Goal: Transaction & Acquisition: Purchase product/service

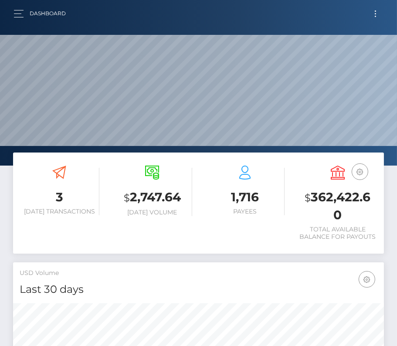
scroll to position [154, 179]
click at [372, 13] on button "Toggle navigation" at bounding box center [376, 14] width 16 height 12
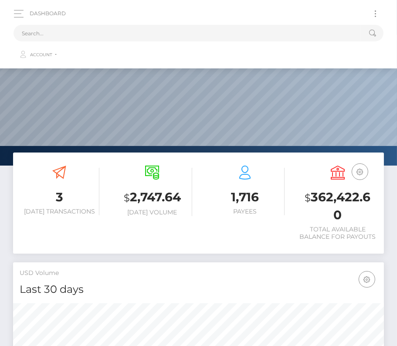
click at [117, 41] on ul "Account Edit Profile Logout" at bounding box center [199, 52] width 370 height 23
click at [109, 36] on input "text" at bounding box center [188, 33] width 348 height 17
paste input "1892493"
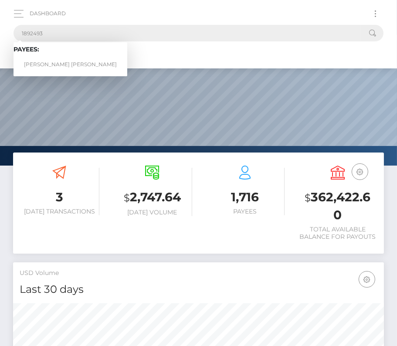
type input "1892493"
click at [51, 59] on link "LEON ZHENG KYE LO" at bounding box center [71, 65] width 114 height 16
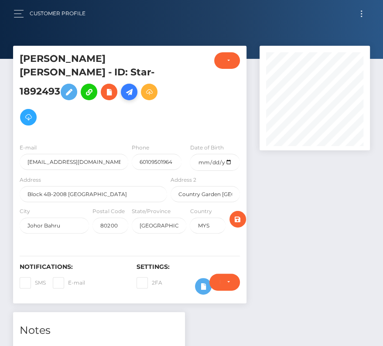
click at [124, 98] on icon at bounding box center [129, 92] width 10 height 11
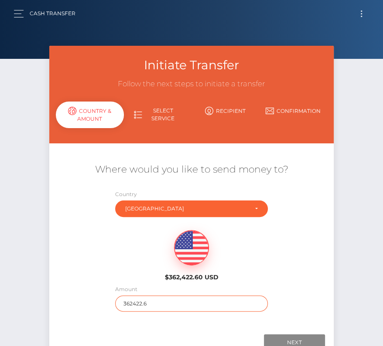
click at [134, 300] on input "362422.6" at bounding box center [191, 304] width 153 height 16
type input "425"
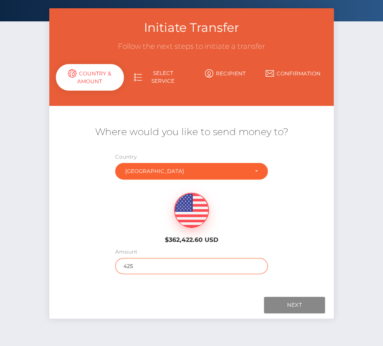
scroll to position [44, 0]
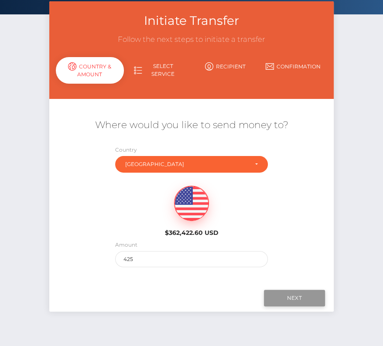
click at [295, 295] on input "Next" at bounding box center [294, 298] width 61 height 17
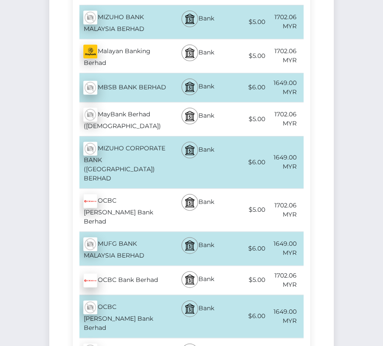
scroll to position [2172, 0]
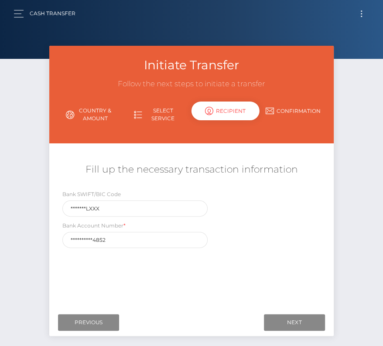
scroll to position [42, 0]
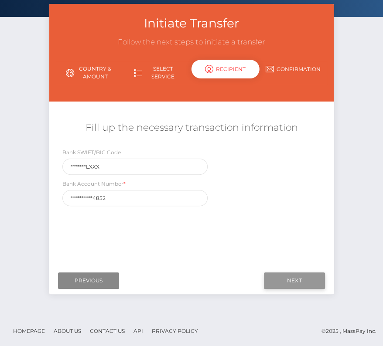
click at [302, 281] on input "Next" at bounding box center [294, 281] width 61 height 17
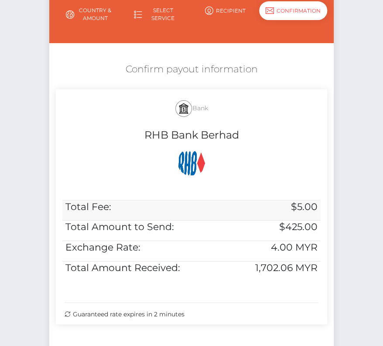
scroll to position [161, 0]
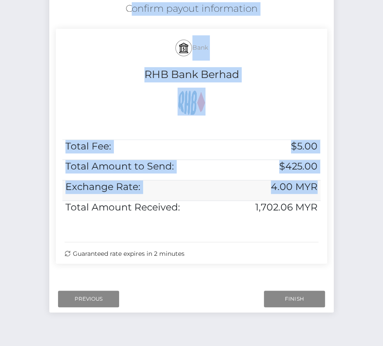
drag, startPoint x: 119, startPoint y: 4, endPoint x: 320, endPoint y: 199, distance: 279.7
click at [320, 199] on div "Confirm payout information Bank RHB Bank Berhad Total Fee: $5.00 Total Amount t…" at bounding box center [191, 135] width 284 height 275
click at [320, 199] on td "4.00 MYR" at bounding box center [273, 191] width 93 height 20
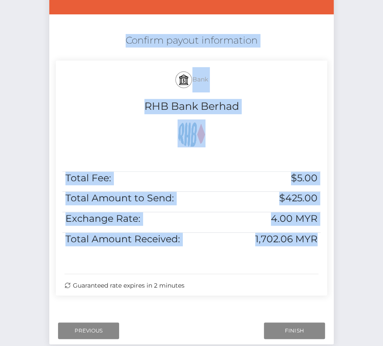
scroll to position [128, 0]
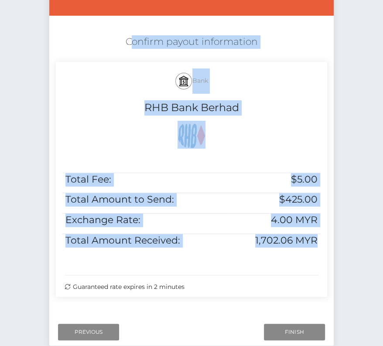
drag, startPoint x: 318, startPoint y: 215, endPoint x: 125, endPoint y: 35, distance: 263.8
click at [125, 36] on div "Confirm payout information Bank RHB Bank Berhad Total Fee: $5.00 Total Amount t…" at bounding box center [191, 168] width 284 height 275
copy div "Confirm payout information Bank RHB Bank Berhad Total Fee: $5.00 Total Amount t…"
click at [295, 328] on input "Finish" at bounding box center [294, 332] width 61 height 17
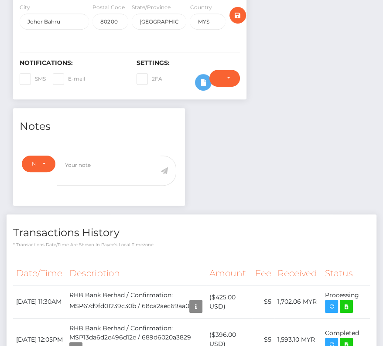
scroll to position [236, 0]
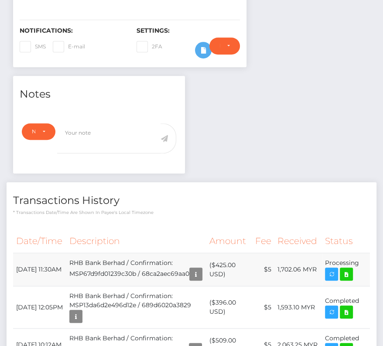
drag, startPoint x: 17, startPoint y: 254, endPoint x: 365, endPoint y: 255, distance: 348.4
click at [365, 255] on tr "September 17, 2025 11:30AM RHB Bank Berhad / Confirmation: MSP67d9fd01239c30b /…" at bounding box center [191, 269] width 357 height 33
copy tr "September 17, 2025 11:30AM RHB Bank Berhad / Confirmation: MSP67d9fd01239c30b /…"
click at [344, 269] on icon at bounding box center [346, 274] width 10 height 11
click at [175, 193] on h4 "Transactions History" at bounding box center [191, 200] width 357 height 15
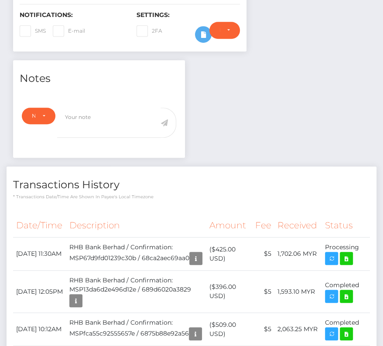
scroll to position [0, 0]
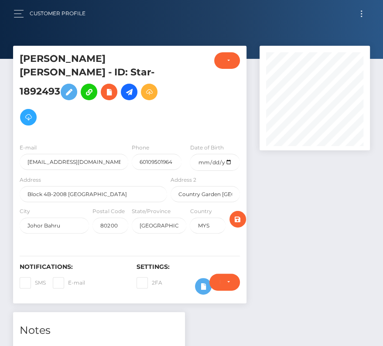
click at [358, 13] on button "Toggle navigation" at bounding box center [361, 14] width 16 height 12
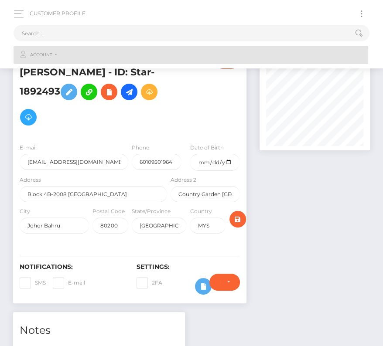
click at [134, 56] on link "Account" at bounding box center [191, 55] width 354 height 18
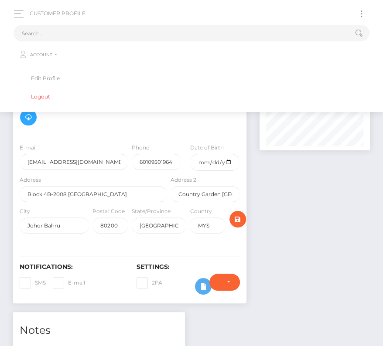
click at [111, 42] on ul "Account Edit Profile Logout" at bounding box center [192, 74] width 356 height 66
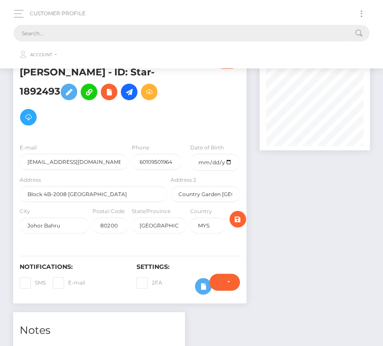
click at [38, 34] on input "text" at bounding box center [180, 33] width 333 height 17
paste input "13564"
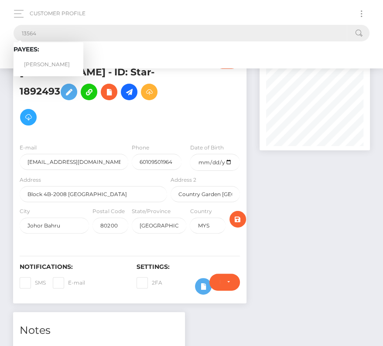
type input "13564"
click at [48, 61] on link "Thomas Gebbett" at bounding box center [49, 65] width 70 height 16
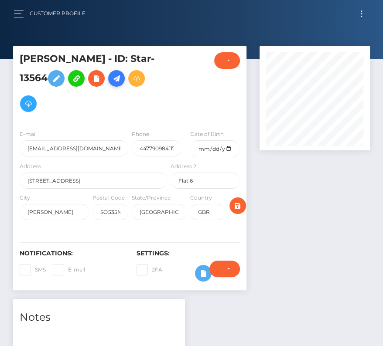
click at [119, 82] on icon at bounding box center [116, 78] width 10 height 11
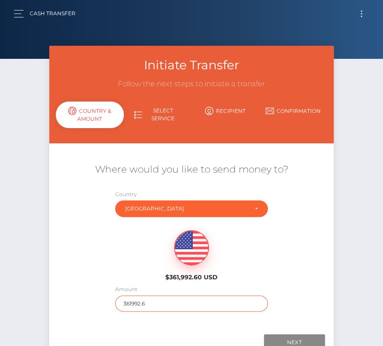
click at [150, 305] on input "361992.6" at bounding box center [191, 304] width 153 height 16
type input "429"
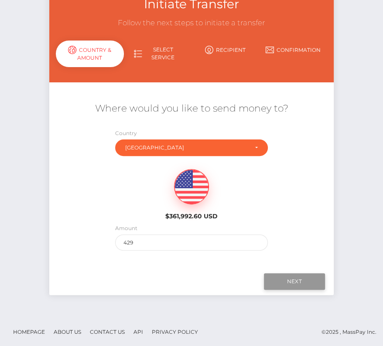
click at [279, 280] on input "Next" at bounding box center [294, 281] width 61 height 17
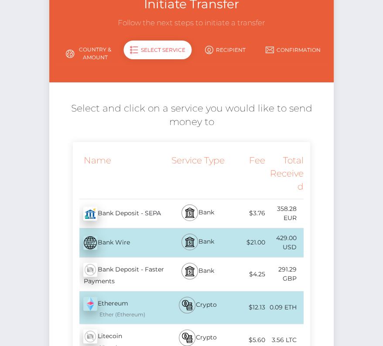
click at [157, 263] on div "Bank Deposit - Faster Payments - GBP" at bounding box center [121, 275] width 96 height 34
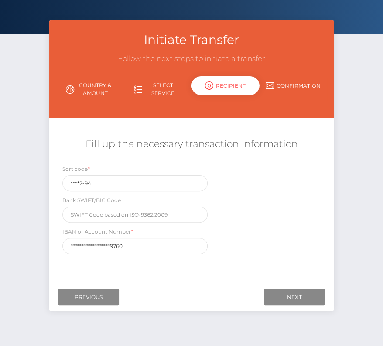
scroll to position [42, 0]
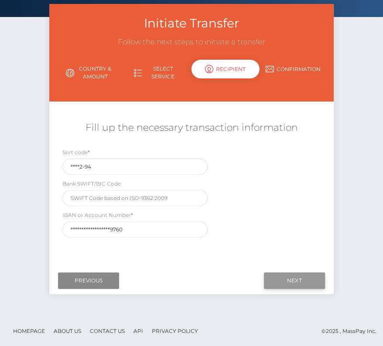
click at [284, 279] on input "Next" at bounding box center [294, 281] width 61 height 17
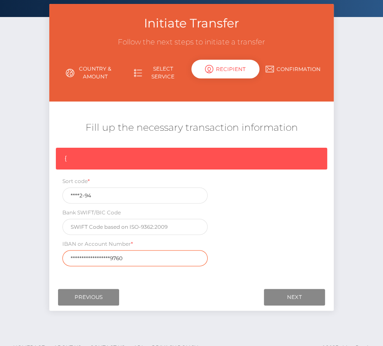
click at [130, 254] on input "**********" at bounding box center [134, 258] width 145 height 16
drag, startPoint x: 126, startPoint y: 256, endPoint x: 39, endPoint y: 256, distance: 86.8
click at [39, 256] on div "Initiate Transfer Follow the next steps to initiate a transfer Country & Amount…" at bounding box center [191, 168] width 383 height 329
paste input "GB72LOYD3092941307"
type input "GB72LOYD30929413079760"
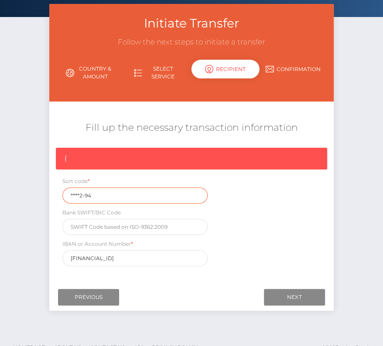
drag, startPoint x: 92, startPoint y: 195, endPoint x: 47, endPoint y: 195, distance: 44.9
click at [47, 195] on div "Initiate Transfer Follow the next steps to initiate a transfer Country & Amount…" at bounding box center [191, 162] width 297 height 316
paste input "30-9"
type input "30-92-94"
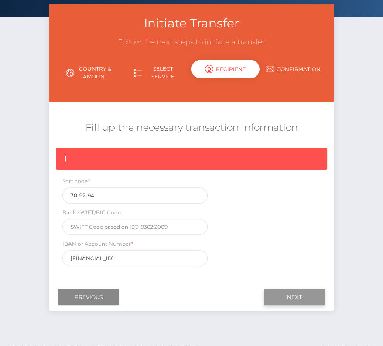
click at [279, 289] on input "Next" at bounding box center [294, 297] width 61 height 17
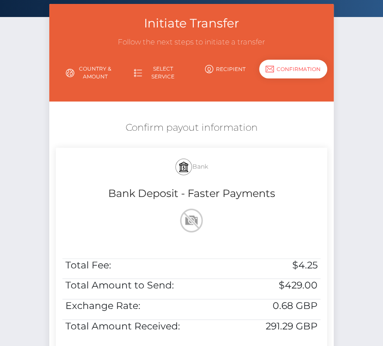
scroll to position [108, 0]
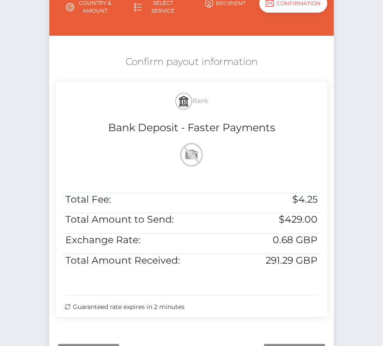
drag, startPoint x: 123, startPoint y: 56, endPoint x: 327, endPoint y: 285, distance: 307.0
click at [327, 285] on div "Confirm payout information Bank Bank Deposit - Faster Payments Total Fee: $4.25…" at bounding box center [191, 188] width 284 height 275
copy div "Confirm payout information Bank Bank Deposit - Faster Payments Total Fee: $4.25…"
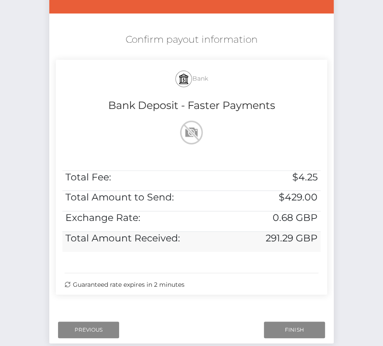
scroll to position [142, 0]
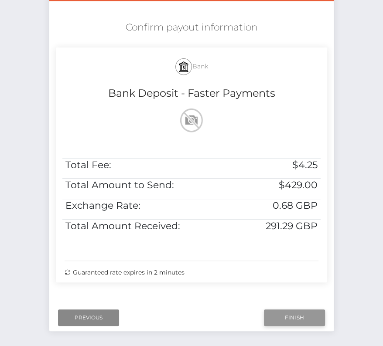
click at [285, 314] on input "Finish" at bounding box center [294, 318] width 61 height 17
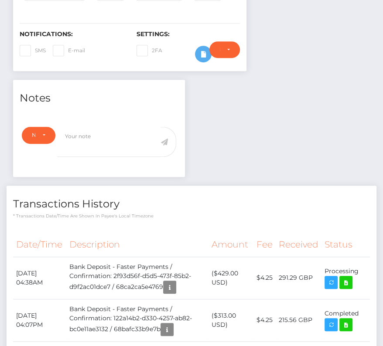
scroll to position [277, 0]
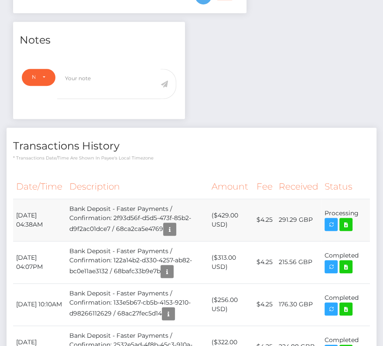
drag, startPoint x: 14, startPoint y: 211, endPoint x: 362, endPoint y: 212, distance: 348.0
click at [362, 212] on tr "September 17, 2025 04:38AM Bank Deposit - Faster Payments / Confirmation: 2f93d…" at bounding box center [191, 220] width 357 height 42
copy tr "September 17, 2025 04:38AM Bank Deposit - Faster Payments / Confirmation: 2f93d…"
click at [211, 190] on th "Amount" at bounding box center [230, 187] width 45 height 24
click at [345, 226] on icon at bounding box center [346, 224] width 10 height 11
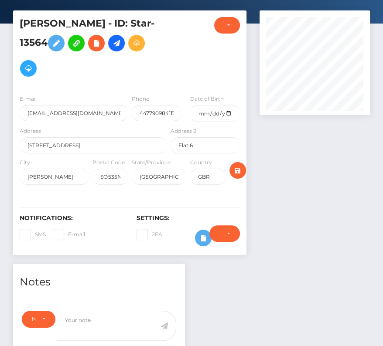
scroll to position [0, 0]
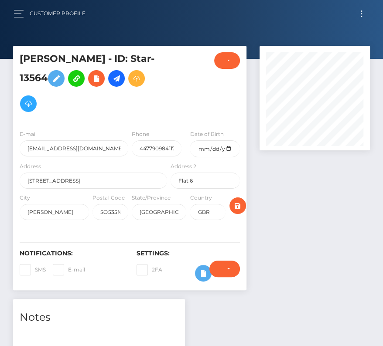
click at [361, 14] on button "Toggle navigation" at bounding box center [361, 14] width 16 height 12
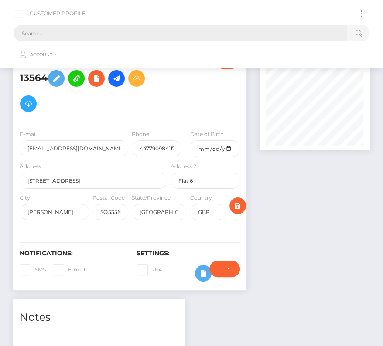
click at [80, 31] on input "text" at bounding box center [180, 33] width 333 height 17
paste input "1034828"
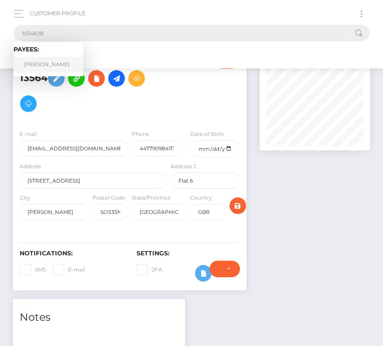
type input "1034828"
click at [43, 61] on link "Irmantas Sudeikis" at bounding box center [49, 65] width 70 height 16
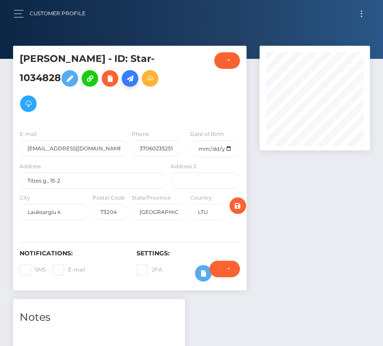
click at [131, 80] on icon at bounding box center [130, 78] width 10 height 11
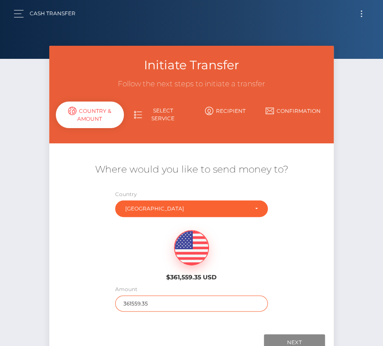
click at [146, 309] on input "361559.35" at bounding box center [191, 304] width 153 height 16
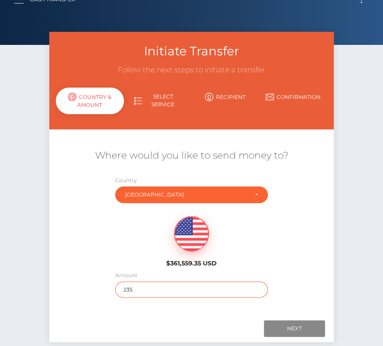
scroll to position [21, 0]
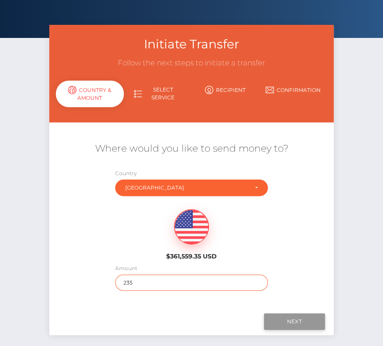
type input "235"
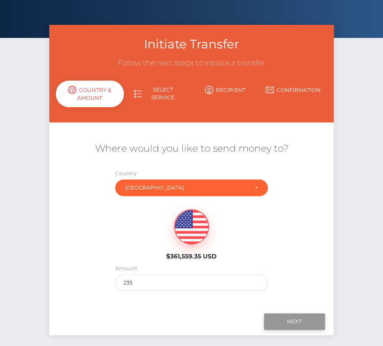
click at [292, 316] on input "Next" at bounding box center [294, 322] width 61 height 17
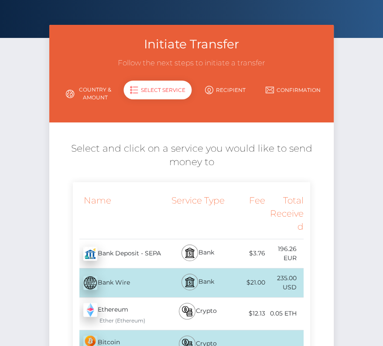
click at [142, 252] on div "Bank Deposit - SEPA - EUR" at bounding box center [121, 254] width 96 height 24
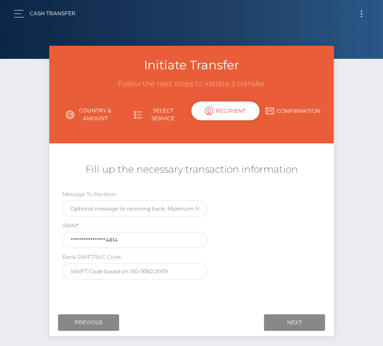
scroll to position [1, 0]
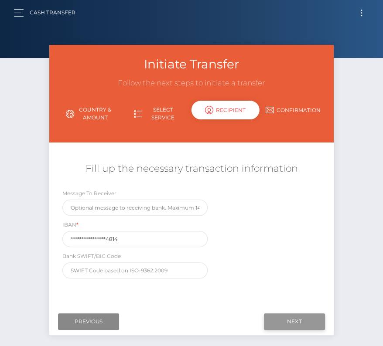
click at [278, 321] on input "Next" at bounding box center [294, 322] width 61 height 17
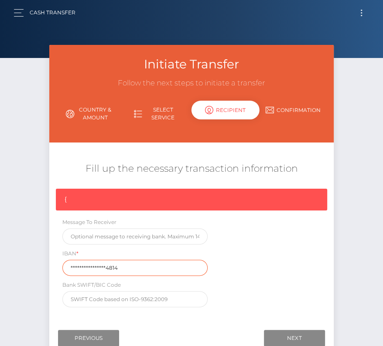
drag, startPoint x: 136, startPoint y: 269, endPoint x: 27, endPoint y: 265, distance: 109.1
click at [27, 265] on div "Initiate Transfer Follow the next steps to initiate a transfer Country & Amount…" at bounding box center [191, 209] width 383 height 329
paste input "LT53704406000825"
type input "LT537044060008254814"
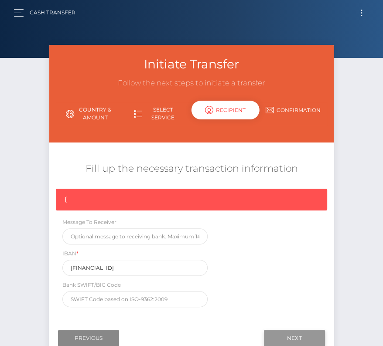
click at [285, 331] on input "Next" at bounding box center [294, 338] width 61 height 17
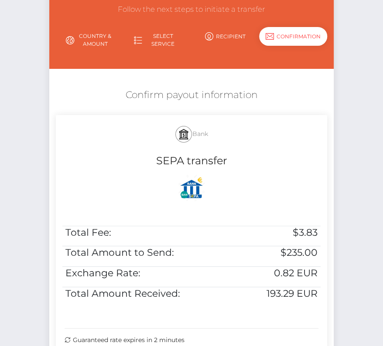
scroll to position [87, 0]
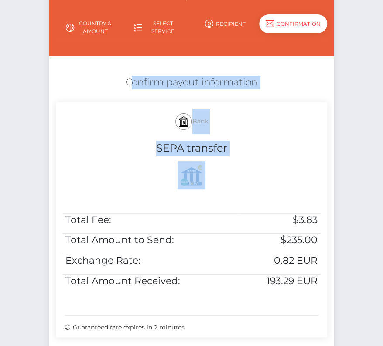
drag, startPoint x: 124, startPoint y: 78, endPoint x: 310, endPoint y: 294, distance: 285.4
click at [310, 294] on div "Confirm payout information Bank SEPA transfer Total Fee: $3.83 Total Amount to …" at bounding box center [191, 209] width 284 height 275
copy div "Confirm payout information Bank SEPA transfer"
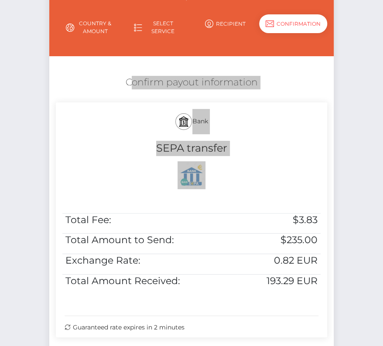
scroll to position [150, 0]
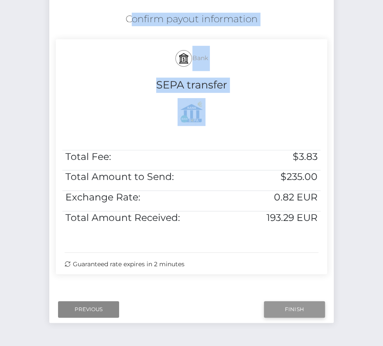
click at [279, 310] on input "Finish" at bounding box center [294, 309] width 61 height 17
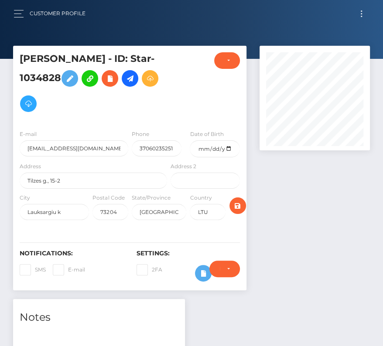
scroll to position [195, 0]
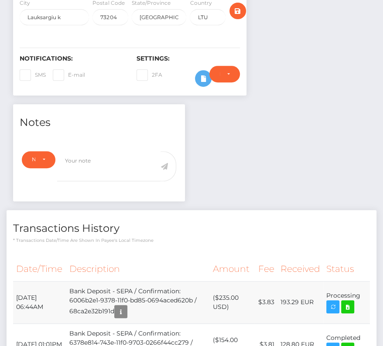
drag, startPoint x: 12, startPoint y: 292, endPoint x: 364, endPoint y: 294, distance: 351.9
click at [364, 294] on td "Processing" at bounding box center [346, 302] width 47 height 42
drag, startPoint x: 364, startPoint y: 296, endPoint x: 14, endPoint y: 294, distance: 350.1
click at [14, 294] on tr "[DATE] 06:44AM Bank Deposit - SEPA / Confirmation: 6006b2e1-9378-11f0-bd85-0694…" at bounding box center [191, 302] width 357 height 42
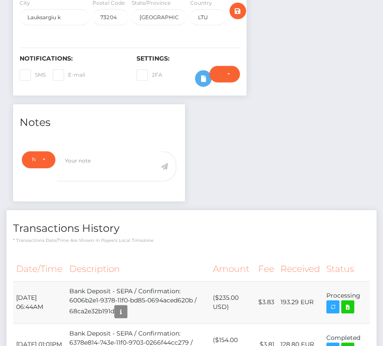
copy tr "[DATE] 06:44AM Bank Deposit - SEPA / Confirmation: 6006b2e1-9378-11f0-bd85-0694…"
click at [349, 306] on icon at bounding box center [347, 307] width 10 height 11
click at [0, 0] on div "[PERSON_NAME] - ID: Star-1034828 CLOSED ACTIVE E-mail" at bounding box center [191, 343] width 383 height 984
click at [135, 222] on h4 "Transactions History" at bounding box center [191, 228] width 357 height 15
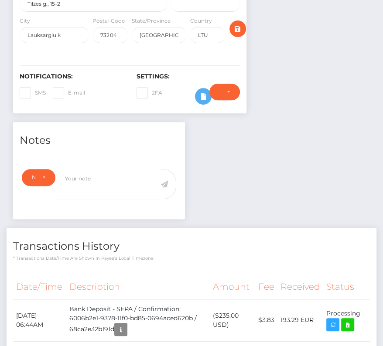
scroll to position [206, 0]
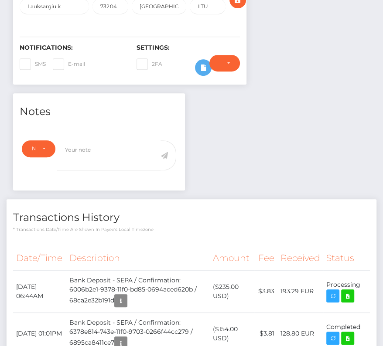
click at [213, 222] on h4 "Transactions History" at bounding box center [191, 217] width 357 height 15
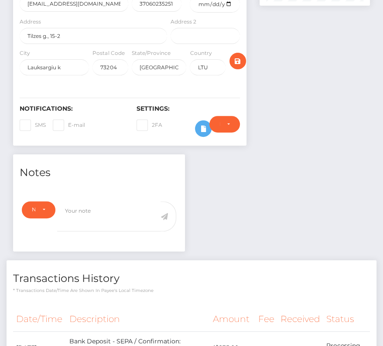
scroll to position [301, 0]
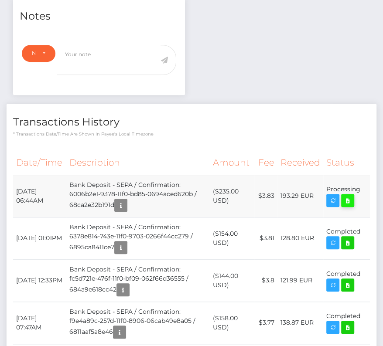
click at [350, 198] on icon at bounding box center [347, 200] width 10 height 11
click at [0, 0] on div "Irmantas Sudeikis - ID: Star-1034828 CLOSED ACTIVE E-mail" at bounding box center [191, 236] width 383 height 984
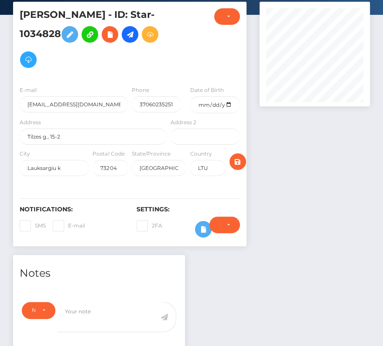
scroll to position [0, 0]
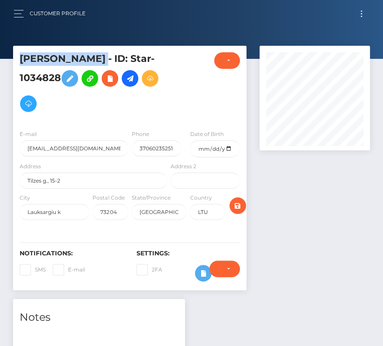
drag, startPoint x: 111, startPoint y: 58, endPoint x: 20, endPoint y: 58, distance: 90.3
click at [20, 58] on h5 "Irmantas Sudeikis - ID: Star-1034828" at bounding box center [91, 84] width 143 height 64
copy h5 "Irmantas Sudeikis"
click at [360, 11] on button "Toggle navigation" at bounding box center [361, 14] width 16 height 12
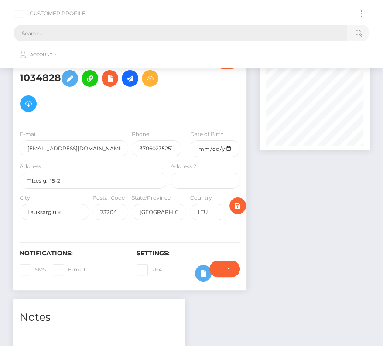
click at [99, 33] on input "text" at bounding box center [180, 33] width 333 height 17
paste input "2270513"
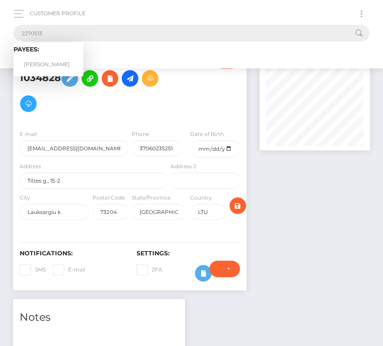
type input "2270513"
click at [48, 61] on link "RAMIRO GONZALEZ-GARCIA" at bounding box center [49, 65] width 70 height 16
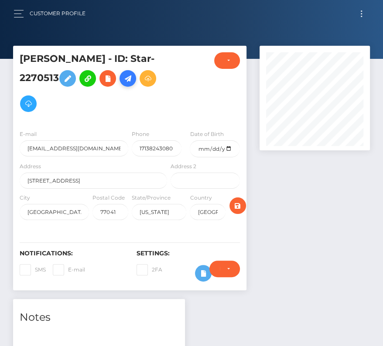
click at [123, 84] on icon at bounding box center [128, 78] width 10 height 11
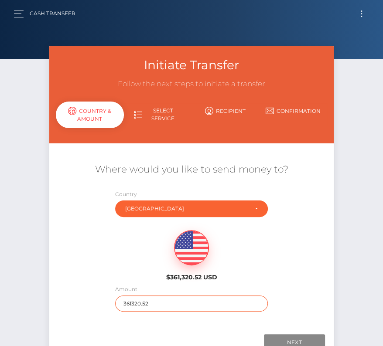
click at [140, 302] on input "361320.52" at bounding box center [191, 304] width 153 height 16
type input "167"
click at [115, 255] on div "$361,320.52 USD" at bounding box center [191, 253] width 284 height 63
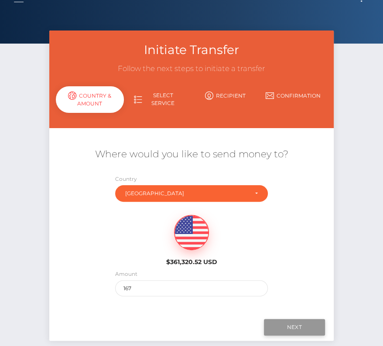
click at [282, 326] on input "Next" at bounding box center [294, 327] width 61 height 17
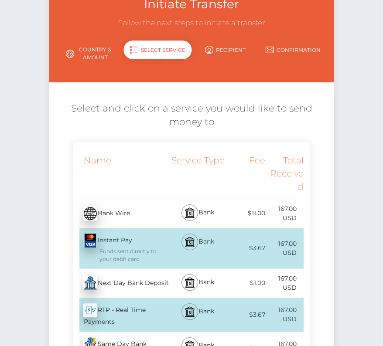
scroll to position [72, 0]
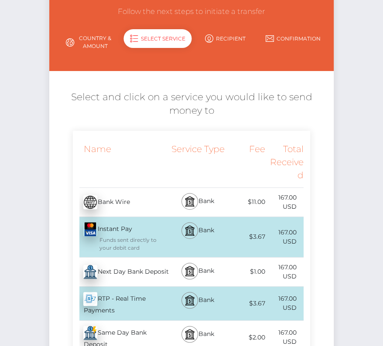
click at [119, 268] on div "Next Day Bank Deposit - USD" at bounding box center [121, 272] width 96 height 24
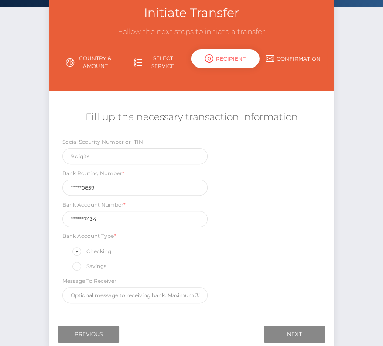
scroll to position [55, 0]
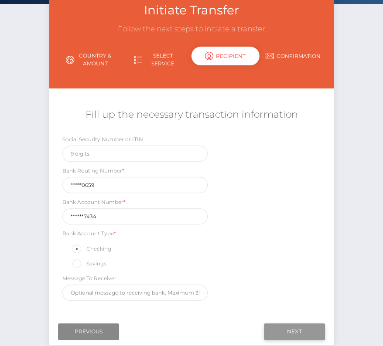
click at [296, 325] on input "Next" at bounding box center [294, 332] width 61 height 17
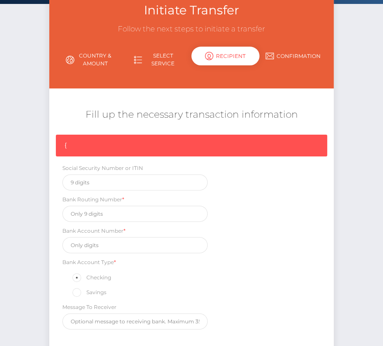
scroll to position [131, 0]
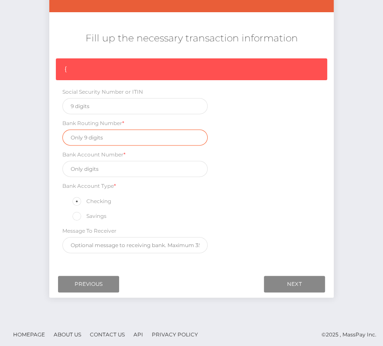
click at [85, 138] on input "text" at bounding box center [134, 138] width 145 height 16
paste input "111900659"
type input "111900659"
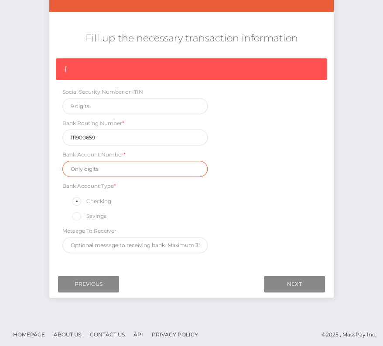
click at [114, 166] on input "text" at bounding box center [134, 169] width 145 height 16
paste input "2317707434"
type input "2317707434"
click at [263, 203] on div "{ Social Security Number or ITIN Bank Routing Number * 111900659 Bank Account N…" at bounding box center [191, 157] width 284 height 199
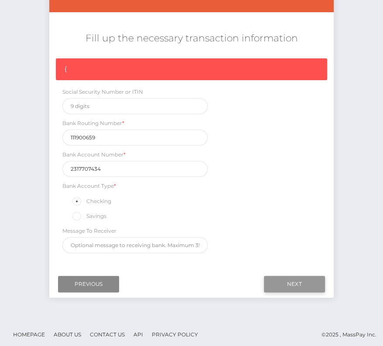
click at [297, 276] on input "Next" at bounding box center [294, 284] width 61 height 17
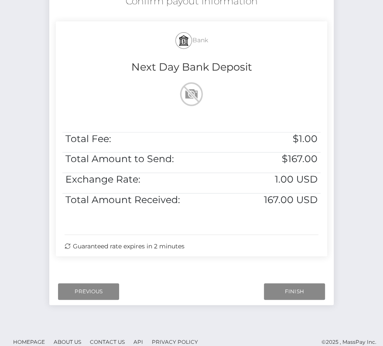
scroll to position [178, 0]
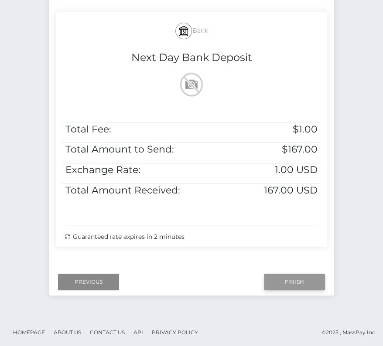
click at [293, 279] on input "Finish" at bounding box center [294, 282] width 61 height 17
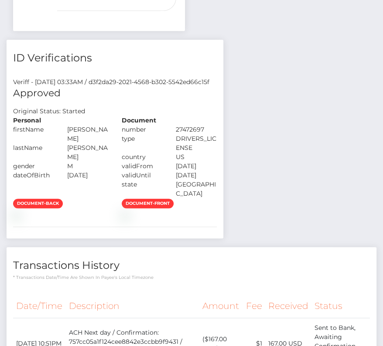
scroll to position [472, 0]
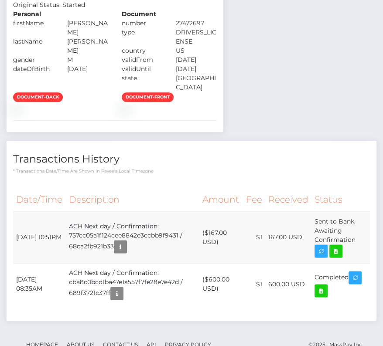
drag, startPoint x: 14, startPoint y: 262, endPoint x: 358, endPoint y: 270, distance: 344.1
click at [358, 263] on tr "[DATE] 10:51PM ACH Next day / Confirmation: 757cc05a1f124cee8842e3ccbb9f9431 / …" at bounding box center [191, 237] width 357 height 51
copy tr "[DATE] 10:51PM ACH Next day / Confirmation: 757cc05a1f124cee8842e3ccbb9f9431 / …"
click at [339, 257] on icon at bounding box center [336, 251] width 10 height 11
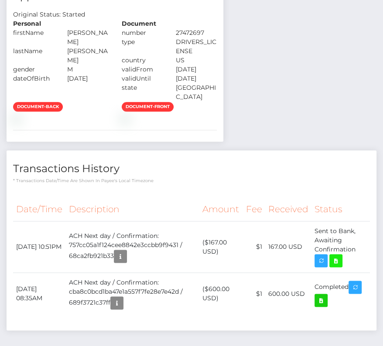
scroll to position [529, 0]
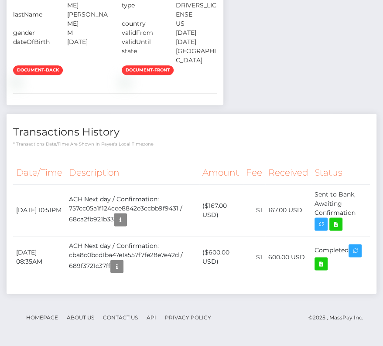
click at [191, 142] on p "* Transactions date/time are shown in payee's local timezone" at bounding box center [191, 144] width 357 height 7
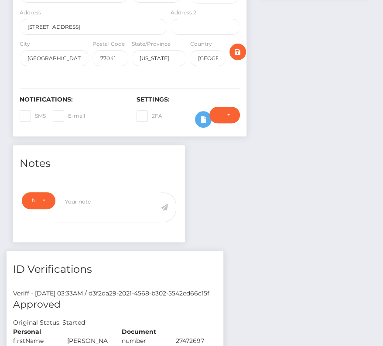
scroll to position [0, 0]
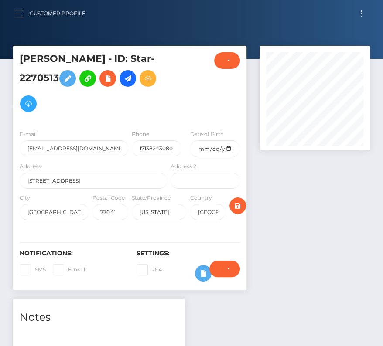
click at [359, 12] on button "Toggle navigation" at bounding box center [361, 14] width 16 height 12
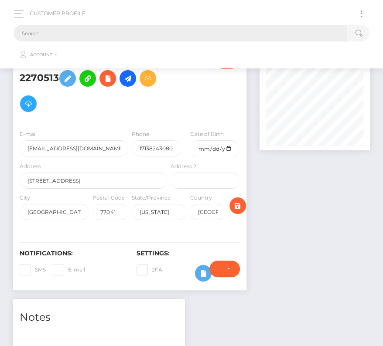
click at [137, 34] on input "text" at bounding box center [180, 33] width 333 height 17
paste input "298489"
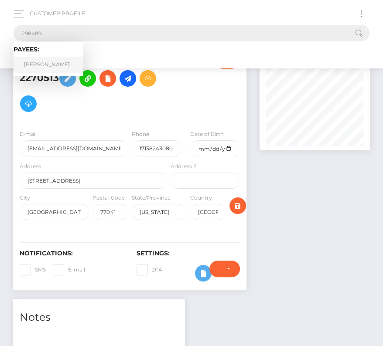
type input "298489"
click at [50, 61] on link "[PERSON_NAME]" at bounding box center [49, 65] width 70 height 16
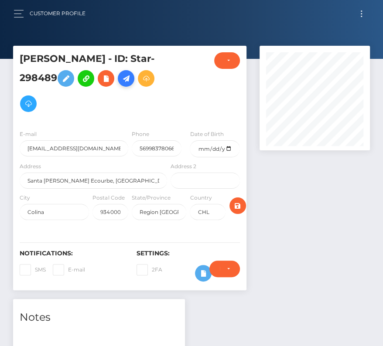
click at [121, 84] on icon at bounding box center [126, 78] width 10 height 11
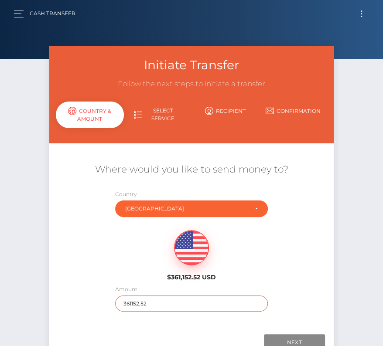
click at [152, 303] on input "361152.52" at bounding box center [191, 304] width 153 height 16
type input "1074"
click at [119, 254] on div "$361,152.52 USD" at bounding box center [191, 253] width 284 height 63
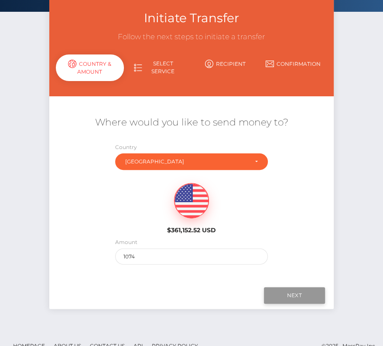
click at [290, 293] on input "Next" at bounding box center [294, 295] width 61 height 17
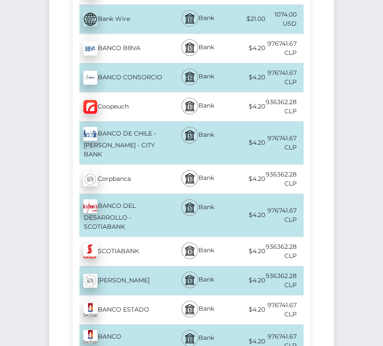
scroll to position [285, 0]
click at [140, 298] on div "BANCO ESTADO - CLP" at bounding box center [121, 309] width 96 height 24
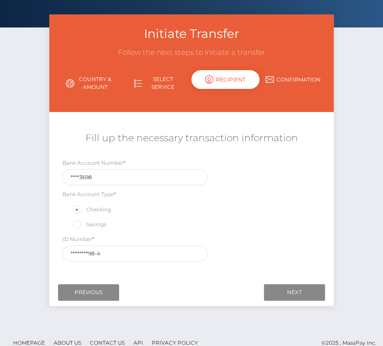
scroll to position [42, 0]
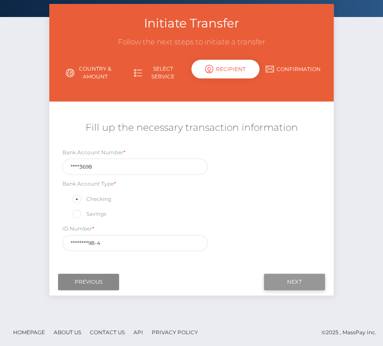
click at [298, 278] on input "Next" at bounding box center [294, 282] width 61 height 17
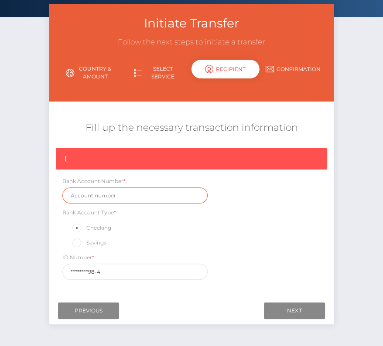
click at [92, 189] on input "text" at bounding box center [134, 195] width 145 height 16
paste input "18953698"
type input "18953698"
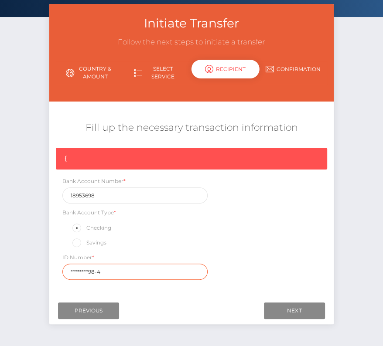
click at [105, 274] on input "********98-4" at bounding box center [134, 272] width 145 height 16
drag, startPoint x: 106, startPoint y: 273, endPoint x: 28, endPoint y: 273, distance: 77.6
click at [28, 273] on div "Initiate Transfer Follow the next steps to initiate a transfer Country & Amount…" at bounding box center [191, 175] width 383 height 342
type input "189536984"
click at [214, 274] on div "ID Number * 189536984" at bounding box center [135, 266] width 158 height 27
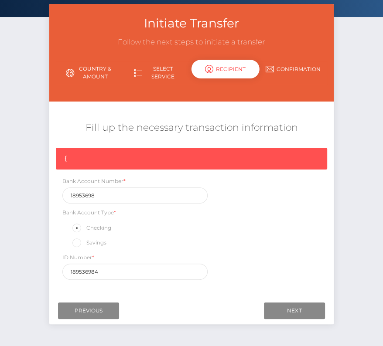
scroll to position [70, 0]
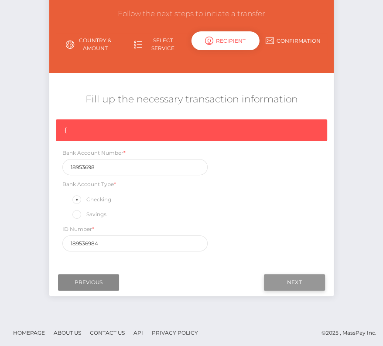
click at [279, 279] on input "Next" at bounding box center [294, 282] width 61 height 17
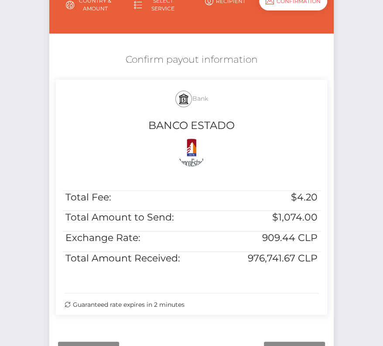
scroll to position [126, 0]
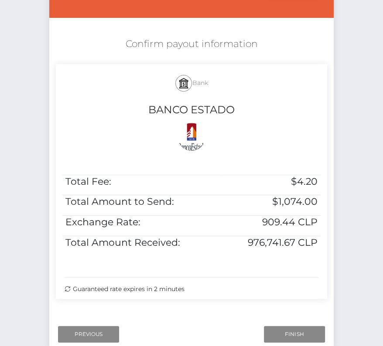
drag, startPoint x: 209, startPoint y: 296, endPoint x: 120, endPoint y: 43, distance: 268.1
click at [120, 43] on div "Confirm payout information Bank BANCO ESTADO Total Fee: $4.20 Total Amount to S…" at bounding box center [191, 170] width 284 height 275
copy div "Confirm payout information Bank BANCO ESTADO Total Fee: $4.20 Total Amount to S…"
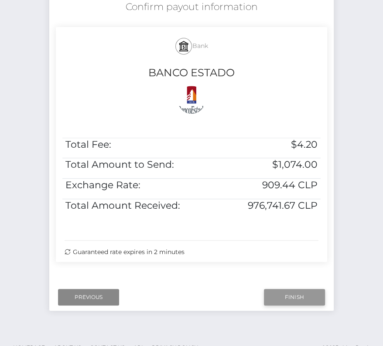
click at [282, 292] on input "Finish" at bounding box center [294, 297] width 61 height 17
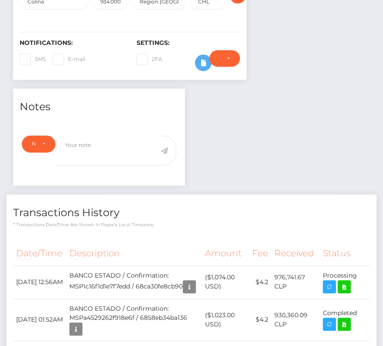
scroll to position [219, 0]
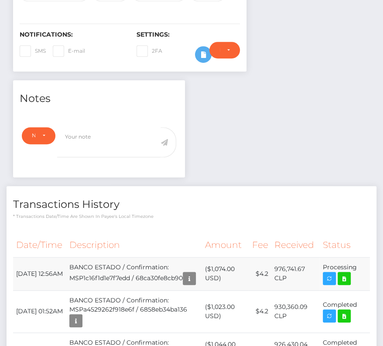
drag, startPoint x: 15, startPoint y: 257, endPoint x: 354, endPoint y: 265, distance: 339.3
click at [354, 265] on tr "[DATE] 12:56AM BANCO ESTADO / Confirmation: MSP1c16f1d1e7f7edd / 68ca30fe8cb90 …" at bounding box center [191, 273] width 357 height 33
copy tbody "[DATE] 12:56AM BANCO ESTADO / Confirmation: MSP1c16f1d1e7f7edd / 68ca30fe8cb90 …"
click at [348, 273] on icon at bounding box center [344, 278] width 10 height 11
click at [0, 0] on div "[PERSON_NAME] - ID: Star-298489 CLOSED ACTIVE" at bounding box center [191, 172] width 383 height 691
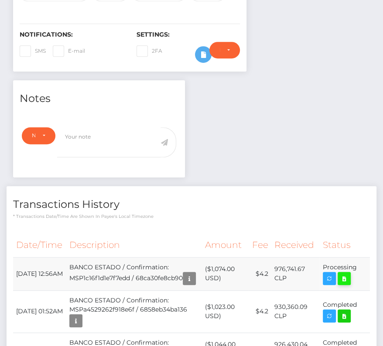
click at [348, 273] on icon at bounding box center [344, 278] width 10 height 11
click at [0, 0] on div "[PERSON_NAME] - ID: Star-298489 CLOSED ACTIVE" at bounding box center [191, 172] width 383 height 691
click at [150, 197] on h4 "Transactions History" at bounding box center [191, 204] width 357 height 15
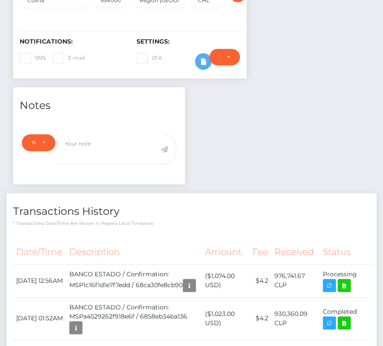
scroll to position [0, 0]
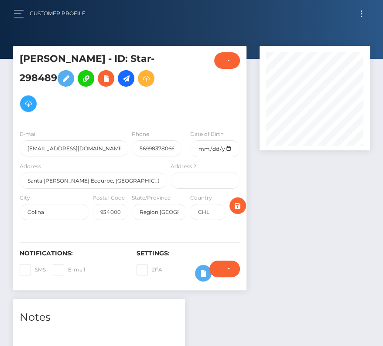
click at [364, 12] on button "Toggle navigation" at bounding box center [361, 14] width 16 height 12
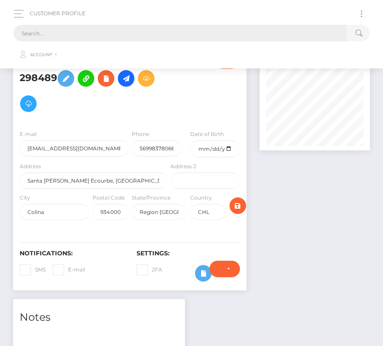
click at [183, 34] on input "text" at bounding box center [180, 33] width 333 height 17
paste input "219249"
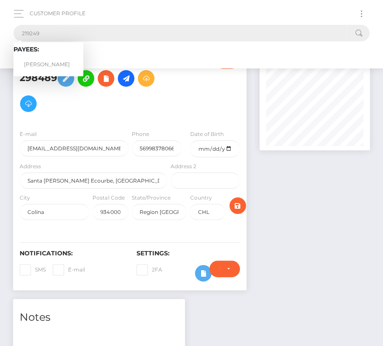
type input "219249"
click at [52, 61] on link "[PERSON_NAME]" at bounding box center [49, 65] width 70 height 16
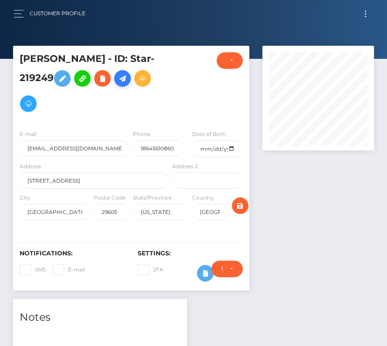
click at [128, 78] on icon at bounding box center [122, 78] width 10 height 11
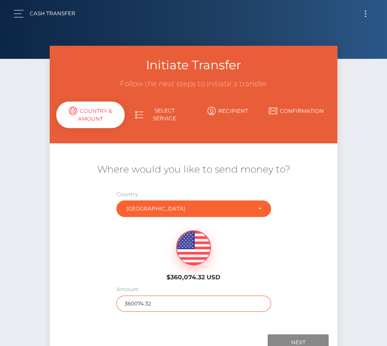
click at [141, 303] on input "360074.32" at bounding box center [193, 304] width 155 height 16
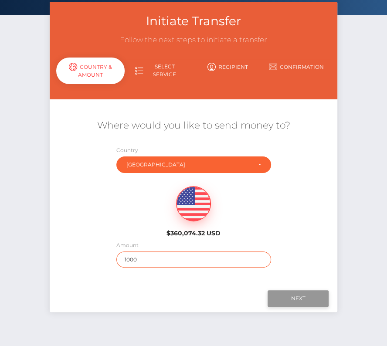
type input "1000"
click at [289, 298] on input "Next" at bounding box center [298, 298] width 61 height 17
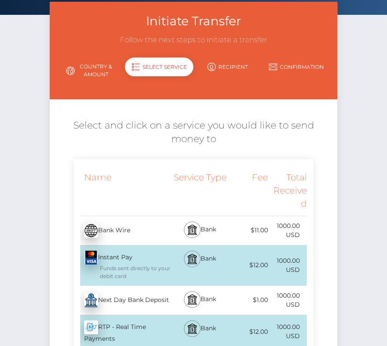
click at [136, 300] on div "Next Day Bank Deposit - USD" at bounding box center [122, 300] width 97 height 24
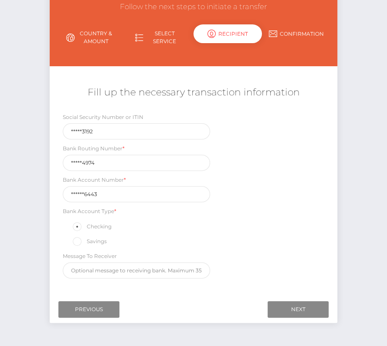
scroll to position [102, 0]
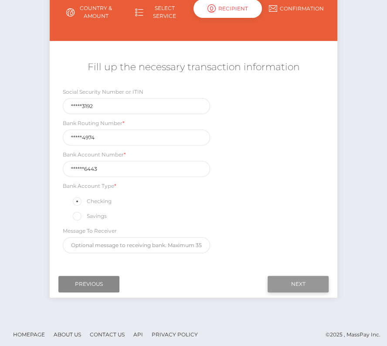
click at [308, 279] on input "Next" at bounding box center [298, 284] width 61 height 17
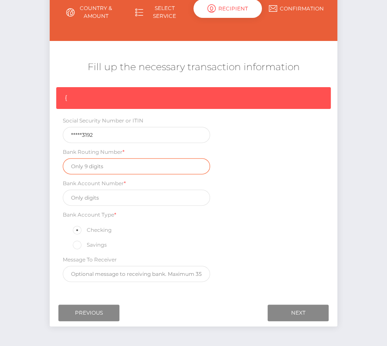
click at [96, 165] on input "text" at bounding box center [136, 166] width 147 height 16
paste input "256074974"
type input "256074974"
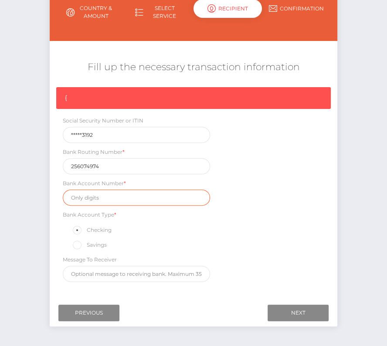
click at [106, 195] on input "text" at bounding box center [136, 198] width 147 height 16
paste input "7046376443"
type input "7046376443"
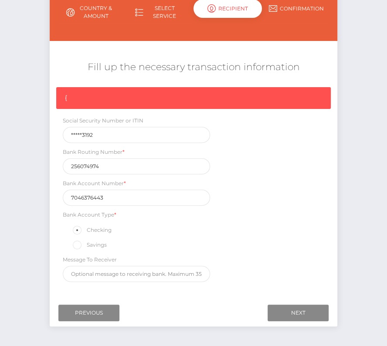
click at [293, 208] on div "{ Social Security Number or ITIN *****3192 Bank Routing Number * 256074974 Bank…" at bounding box center [194, 186] width 288 height 199
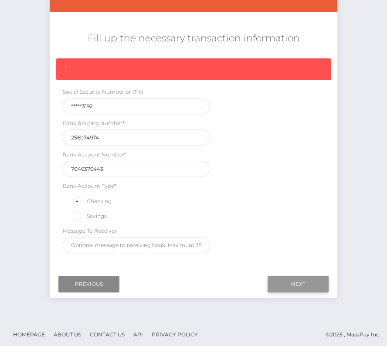
click at [298, 279] on input "Next" at bounding box center [298, 284] width 61 height 17
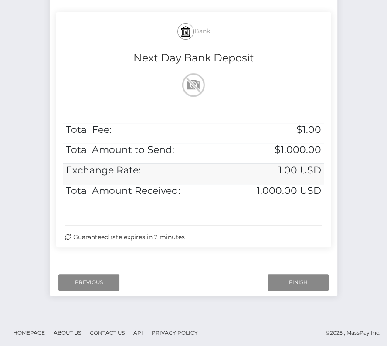
scroll to position [178, 0]
click at [282, 276] on input "Finish" at bounding box center [298, 282] width 61 height 17
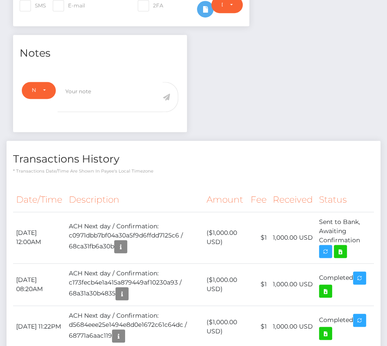
scroll to position [277, 0]
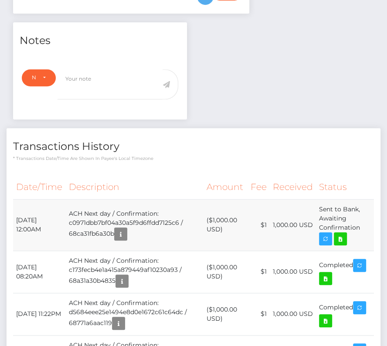
drag, startPoint x: 15, startPoint y: 213, endPoint x: 364, endPoint y: 221, distance: 348.9
click at [364, 221] on tr "September 17, 2025 12:00AM ACH Next day / Confirmation: c0971dbb7bf04a30a5f9d6f…" at bounding box center [193, 224] width 361 height 51
copy tr "September 17, 2025 12:00AM ACH Next day / Confirmation: c0971dbb7bf04a30a5f9d6f…"
click at [341, 238] on icon at bounding box center [340, 239] width 10 height 11
click at [0, 0] on div "Vincent Cyle Conley - ID: Star-219249 CLOSED ACTIVE E-mail" at bounding box center [193, 191] width 387 height 845
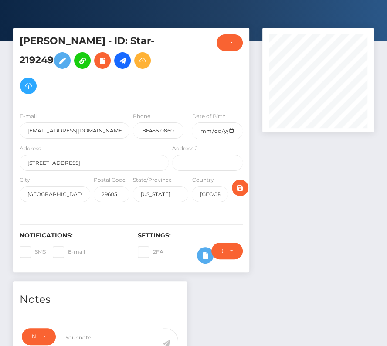
scroll to position [0, 0]
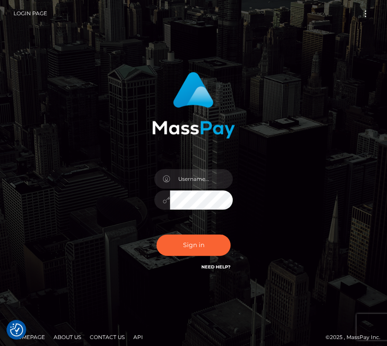
type input "kateo"
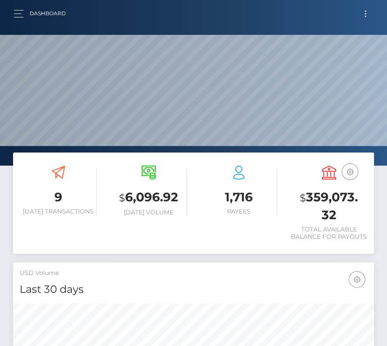
scroll to position [154, 174]
click at [368, 14] on button "Toggle navigation" at bounding box center [366, 14] width 16 height 12
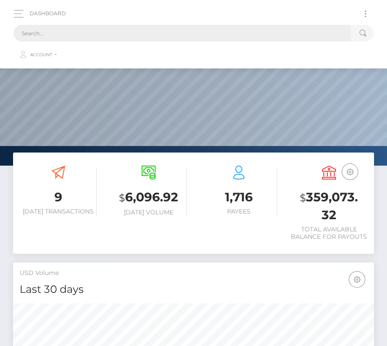
click at [140, 30] on input "text" at bounding box center [182, 33] width 337 height 17
paste input "1684100"
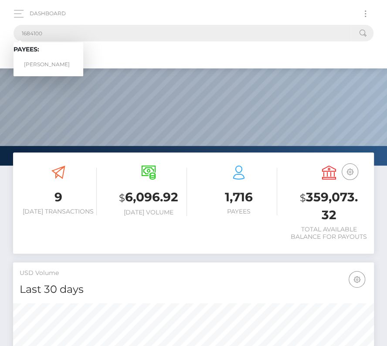
type input "1684100"
click at [50, 61] on link "[PERSON_NAME]" at bounding box center [49, 65] width 70 height 16
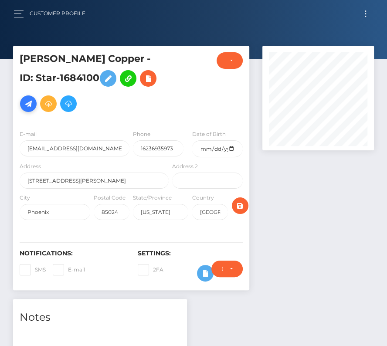
click at [34, 99] on icon at bounding box center [28, 104] width 10 height 11
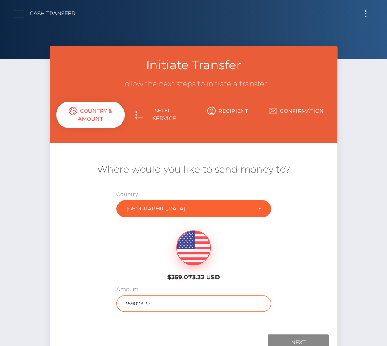
click at [153, 304] on input "359073.32" at bounding box center [193, 304] width 155 height 16
type input "334"
click at [140, 252] on div "$359,073.32 USD" at bounding box center [194, 253] width 288 height 63
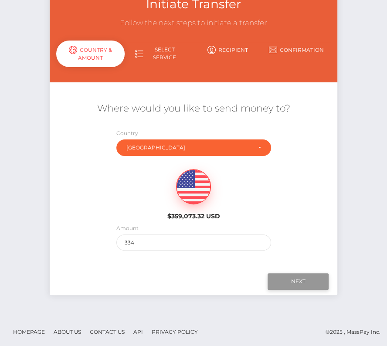
click at [290, 280] on input "Next" at bounding box center [298, 281] width 61 height 17
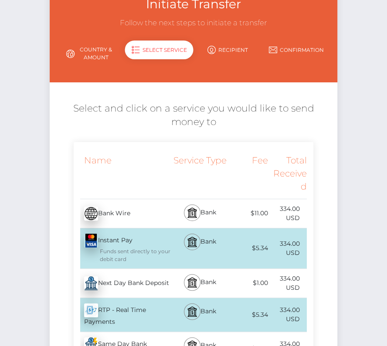
click at [118, 285] on div "Next Day Bank Deposit - USD" at bounding box center [122, 283] width 97 height 24
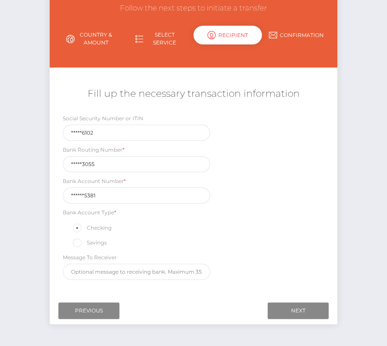
scroll to position [76, 0]
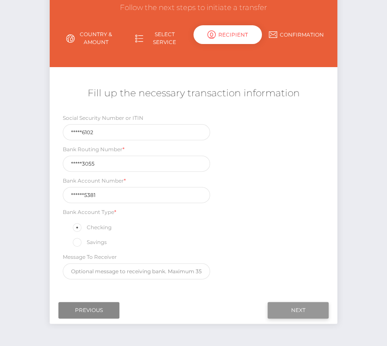
click at [287, 302] on input "Next" at bounding box center [298, 310] width 61 height 17
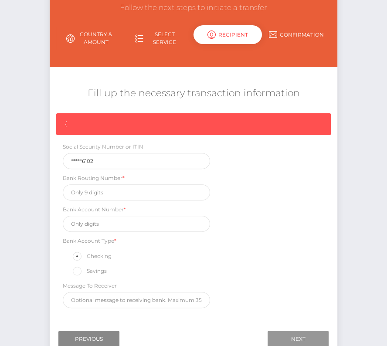
scroll to position [98, 0]
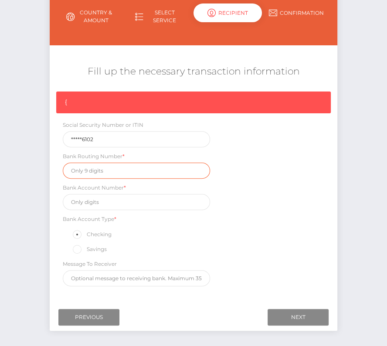
click at [103, 171] on input "text" at bounding box center [136, 171] width 147 height 16
paste input "322173055"
type input "322173055"
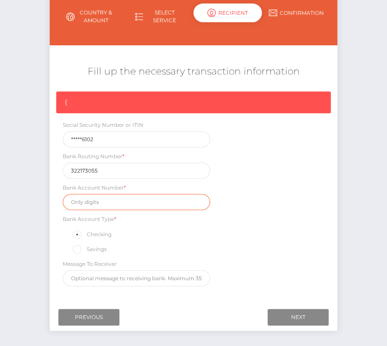
click at [100, 207] on input "text" at bounding box center [136, 202] width 147 height 16
paste input "0007405381"
type input "0007405381"
click at [272, 250] on div "{ Social Security Number or ITIN *****6102 Bank Routing Number * 322173055 Bank…" at bounding box center [194, 191] width 288 height 199
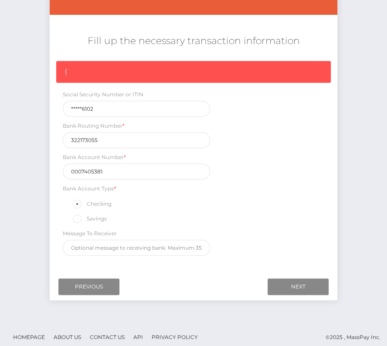
scroll to position [131, 0]
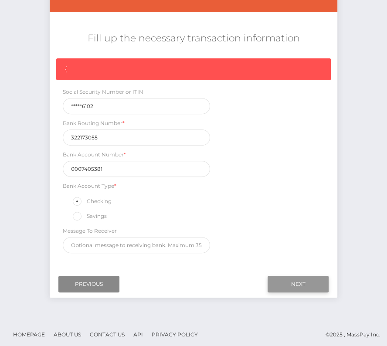
click at [317, 283] on input "Next" at bounding box center [298, 284] width 61 height 17
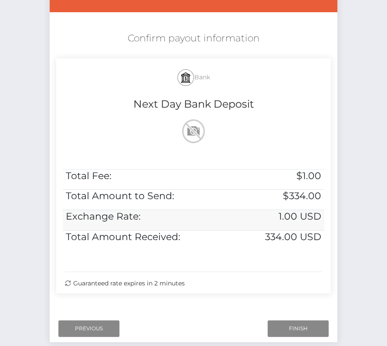
scroll to position [178, 0]
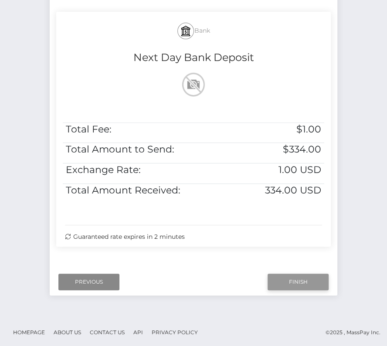
click at [301, 278] on input "Finish" at bounding box center [298, 282] width 61 height 17
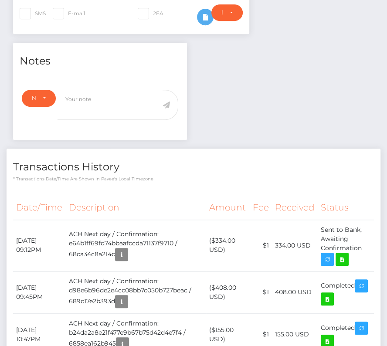
scroll to position [256, 0]
click at [347, 256] on icon at bounding box center [342, 259] width 10 height 11
click at [0, 0] on div "[PERSON_NAME] Copper - ID: Star-1684100 CLOSED ACTIVE E-mail" at bounding box center [193, 190] width 387 height 803
drag, startPoint x: 17, startPoint y: 235, endPoint x: 368, endPoint y: 245, distance: 351.6
click at [368, 245] on tr "[DATE] 09:12PM ACH Next day / Confirmation: e64b1ff69fd74bbaafccda71137f9710 / …" at bounding box center [193, 245] width 361 height 51
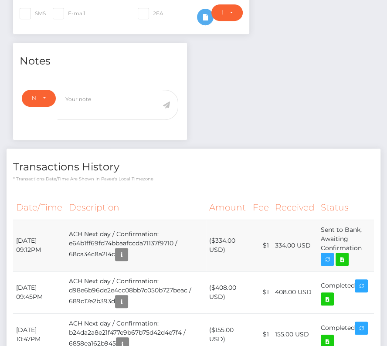
copy tr "[DATE] 09:12PM ACH Next day / Confirmation: e64b1ff69fd74bbaafccda71137f9710 / …"
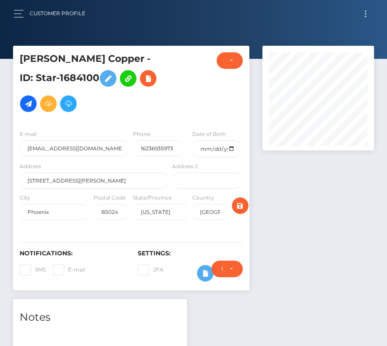
click at [365, 12] on button "Toggle navigation" at bounding box center [366, 14] width 16 height 12
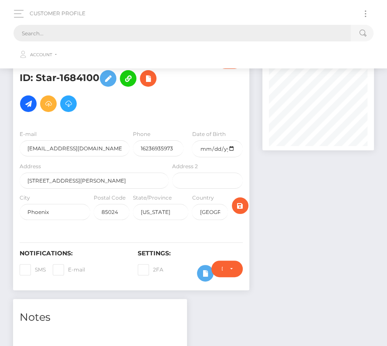
click at [51, 33] on input "text" at bounding box center [182, 33] width 337 height 17
paste input "189077"
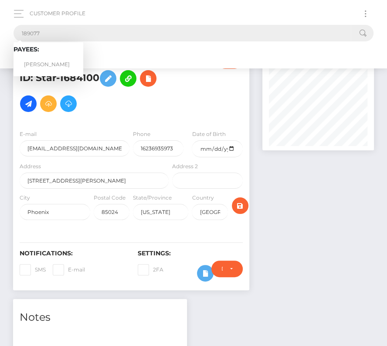
type input "189077"
click at [45, 61] on link "[PERSON_NAME]" at bounding box center [49, 65] width 70 height 16
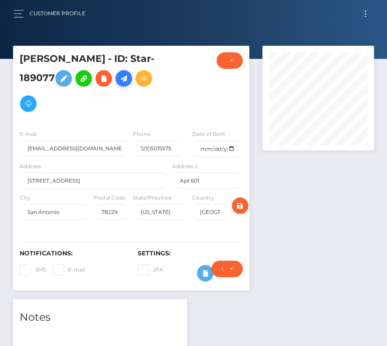
click at [119, 84] on icon at bounding box center [124, 78] width 10 height 11
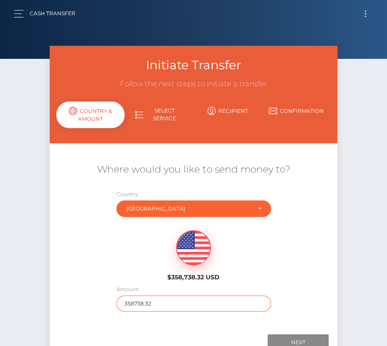
click at [143, 302] on input "358738.32" at bounding box center [193, 304] width 155 height 16
type input "2557"
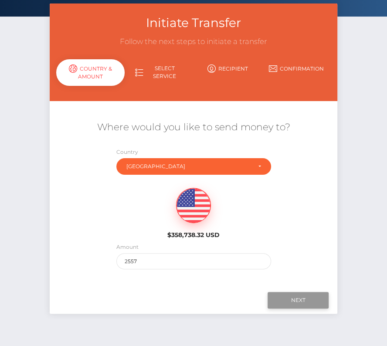
click at [303, 298] on input "Next" at bounding box center [298, 300] width 61 height 17
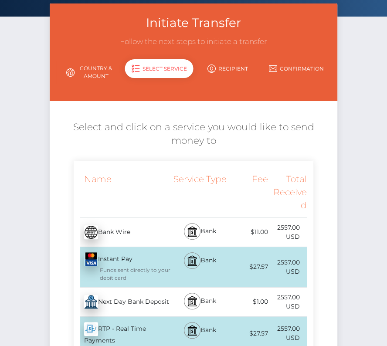
click at [118, 300] on div "Next Day Bank Deposit - USD" at bounding box center [122, 302] width 97 height 24
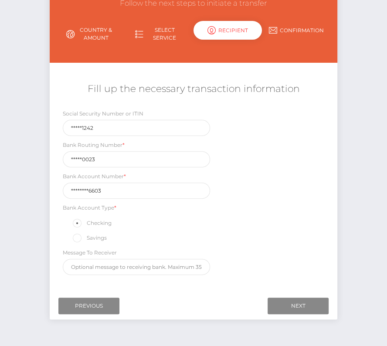
scroll to position [97, 0]
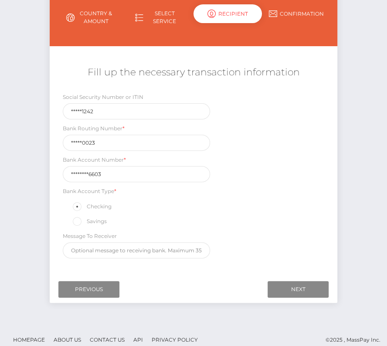
click at [95, 8] on link "Country & Amount" at bounding box center [90, 17] width 69 height 23
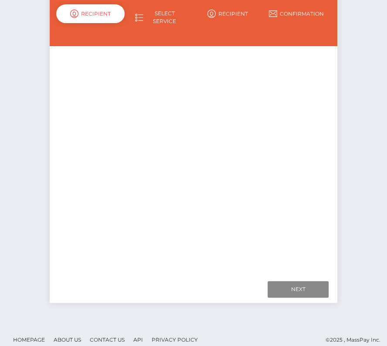
scroll to position [61, 0]
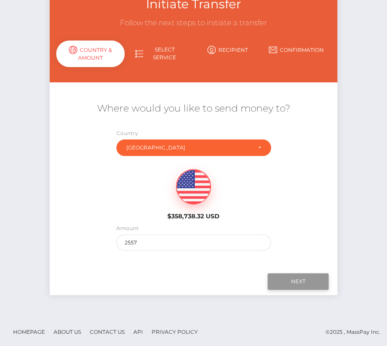
click at [292, 279] on input "Next" at bounding box center [298, 281] width 61 height 17
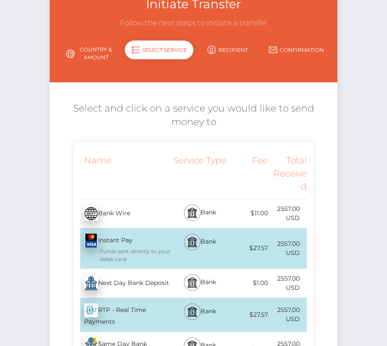
click at [112, 286] on div "Next Day Bank Deposit - USD" at bounding box center [122, 283] width 97 height 24
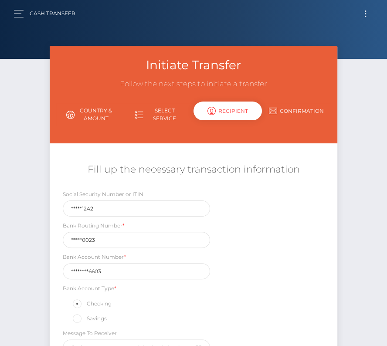
scroll to position [48, 0]
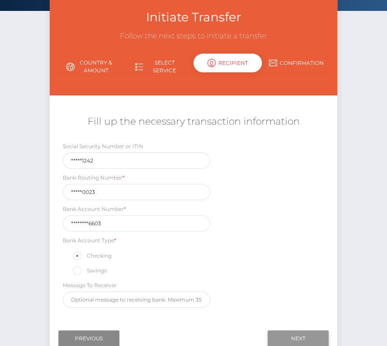
click at [286, 333] on input "Next" at bounding box center [298, 339] width 61 height 17
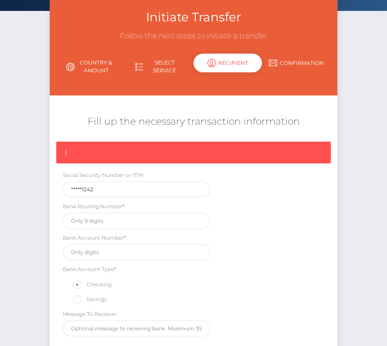
scroll to position [131, 0]
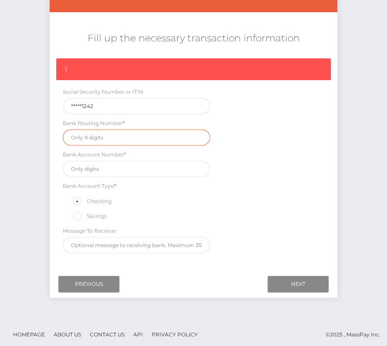
click at [115, 140] on input "text" at bounding box center [136, 138] width 147 height 16
paste input "113000023"
type input "113000023"
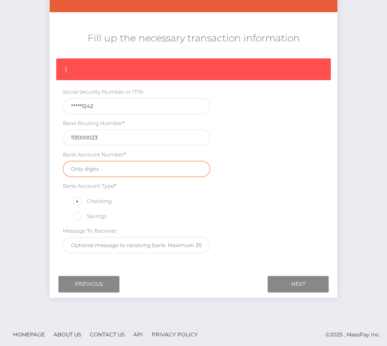
click at [102, 168] on input "text" at bounding box center [136, 169] width 147 height 16
paste input "586034036603"
type input "586034036603"
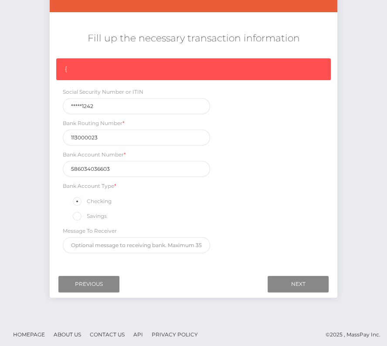
click at [265, 199] on div "{ Social Security Number or ITIN *****1242 Bank Routing Number * 113000023 Bank…" at bounding box center [194, 157] width 288 height 199
click at [293, 280] on input "Next" at bounding box center [298, 284] width 61 height 17
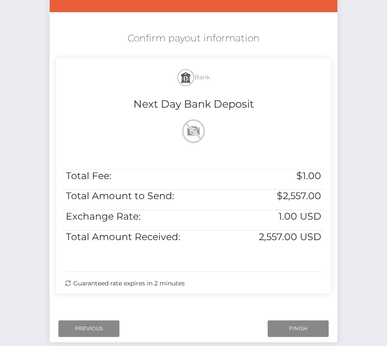
scroll to position [178, 0]
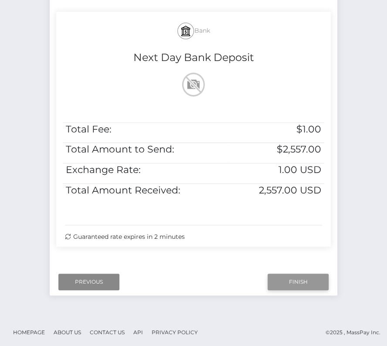
click at [296, 275] on input "Finish" at bounding box center [298, 282] width 61 height 17
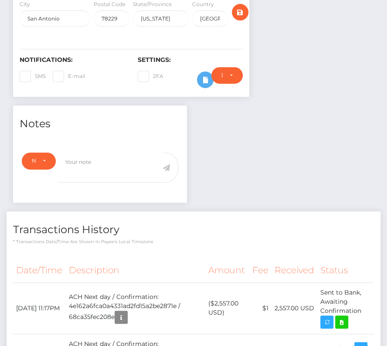
scroll to position [206, 0]
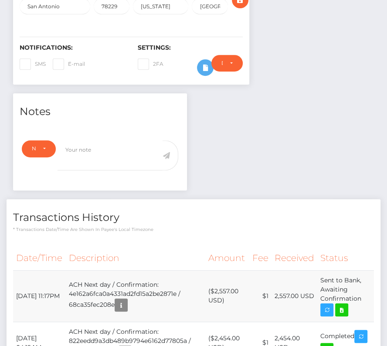
drag, startPoint x: 14, startPoint y: 273, endPoint x: 363, endPoint y: 287, distance: 349.1
click at [363, 287] on tr "[DATE] 11:17PM ACH Next day / Confirmation: 4e162a6fca0a4331ad2fd15a2be2871e / …" at bounding box center [193, 295] width 361 height 51
copy tbody "[DATE] 11:17PM ACH Next day / Confirmation: 4e162a6fca0a4331ad2fd15a2be2871e / …"
click at [342, 305] on icon at bounding box center [342, 310] width 10 height 11
click at [0, 0] on div "[PERSON_NAME] - ID: Star-189077 CLOSED ACTIVE" at bounding box center [193, 262] width 387 height 845
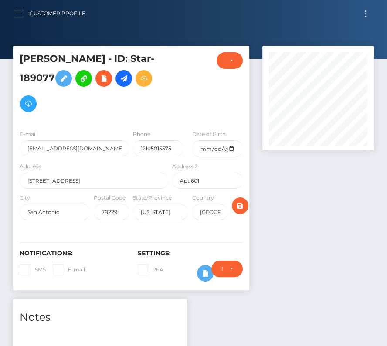
click at [364, 17] on button "Toggle navigation" at bounding box center [366, 14] width 16 height 12
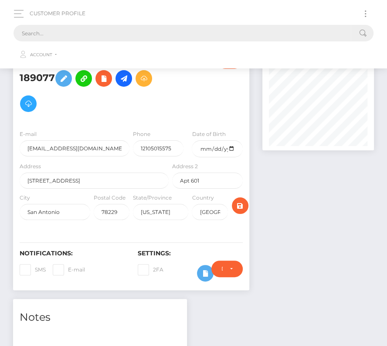
click at [181, 28] on input "text" at bounding box center [182, 33] width 337 height 17
paste input "24076"
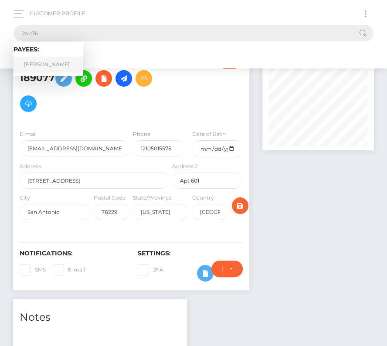
type input "24076"
click at [41, 67] on link "[PERSON_NAME]" at bounding box center [49, 65] width 70 height 16
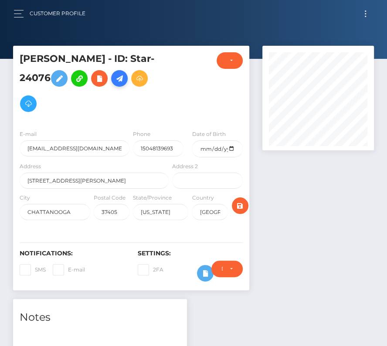
click at [114, 80] on icon at bounding box center [119, 78] width 10 height 11
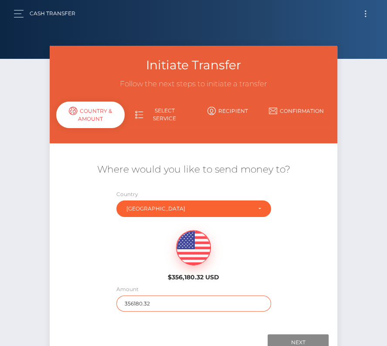
click at [150, 303] on input "356180.32" at bounding box center [193, 304] width 155 height 16
type input "84"
click at [257, 276] on div "$356,180.32 USD" at bounding box center [194, 253] width 288 height 63
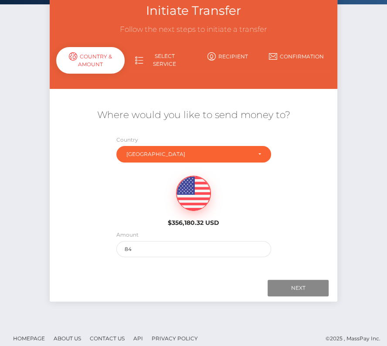
scroll to position [61, 0]
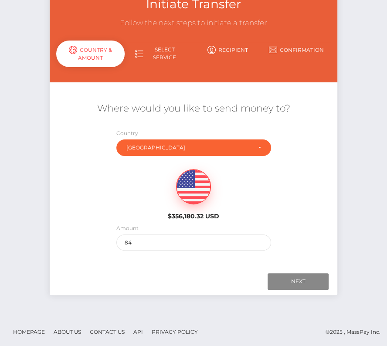
click at [299, 270] on div "Next Finish Previous" at bounding box center [194, 281] width 288 height 27
click at [299, 276] on input "Next" at bounding box center [298, 281] width 61 height 17
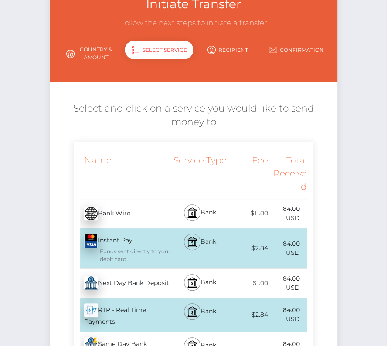
click at [119, 286] on div "Next Day Bank Deposit - USD" at bounding box center [122, 283] width 97 height 24
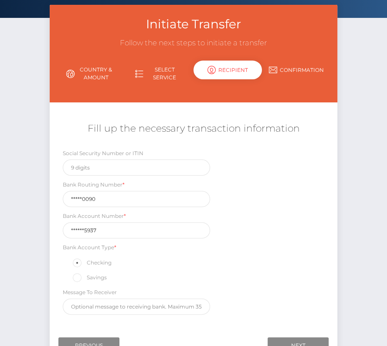
scroll to position [46, 0]
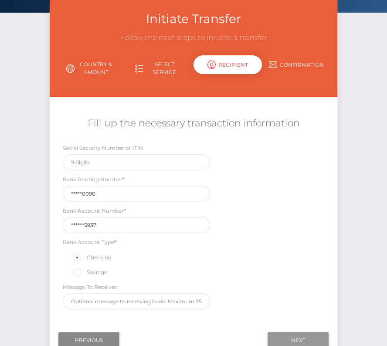
click at [290, 334] on input "Next" at bounding box center [298, 340] width 61 height 17
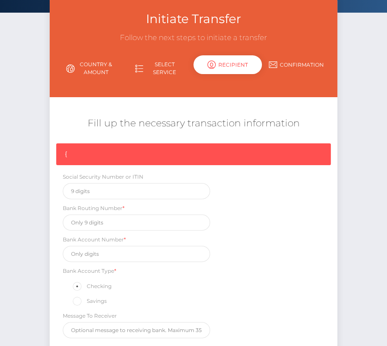
scroll to position [131, 0]
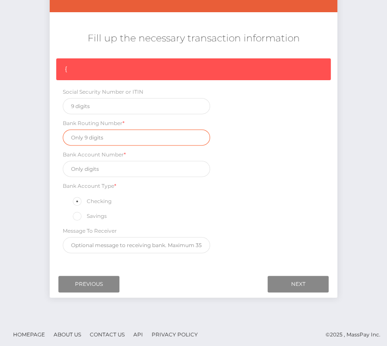
click at [80, 142] on input "text" at bounding box center [136, 138] width 147 height 16
paste input "065000090"
type input "065000090"
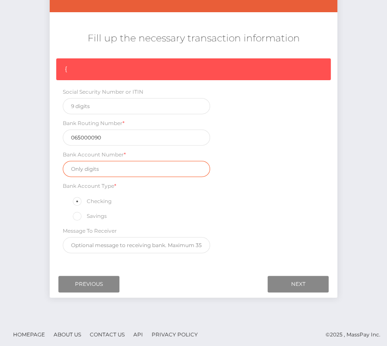
click at [95, 164] on input "text" at bounding box center [136, 169] width 147 height 16
paste input "2044655937"
type input "2044655937"
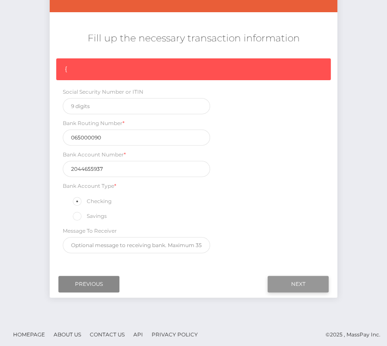
click at [294, 284] on input "Next" at bounding box center [298, 284] width 61 height 17
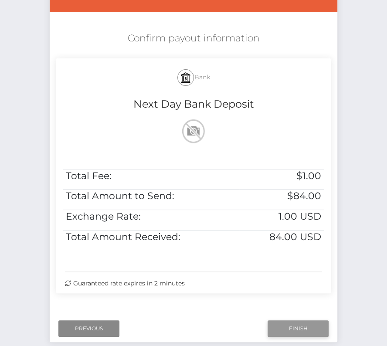
click at [294, 327] on input "Finish" at bounding box center [298, 328] width 61 height 17
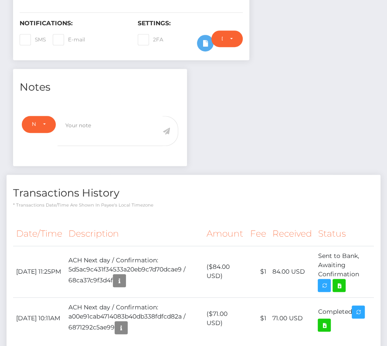
scroll to position [105, 111]
click at [340, 280] on icon at bounding box center [339, 285] width 10 height 11
drag, startPoint x: 16, startPoint y: 234, endPoint x: 365, endPoint y: 247, distance: 349.9
click at [365, 247] on tr "[DATE] 11:25PM ACH Next day / Confirmation: 5d5ac9c431f34533a20eb9c7d70dcae9 / …" at bounding box center [193, 271] width 361 height 51
copy tr "[DATE] 11:25PM ACH Next day / Confirmation: 5d5ac9c431f34533a20eb9c7d70dcae9 / …"
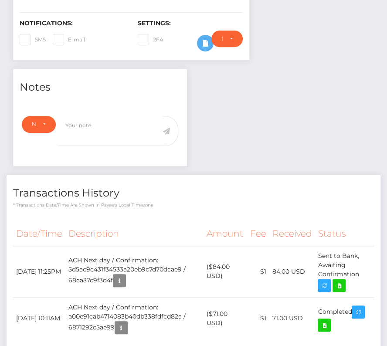
scroll to position [0, 0]
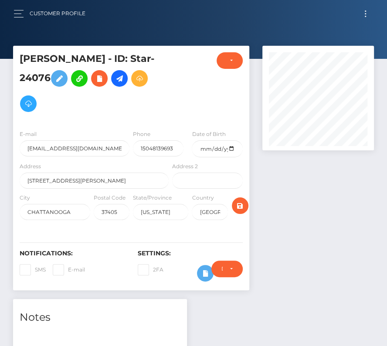
click at [14, 7] on div "Customer Profile" at bounding box center [53, 13] width 79 height 18
click at [14, 11] on button "button" at bounding box center [22, 14] width 16 height 12
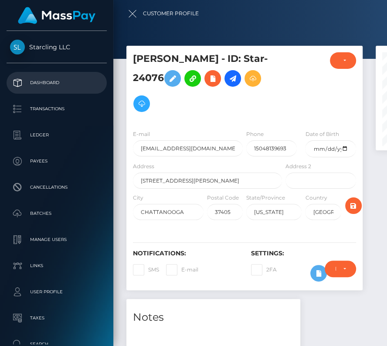
click at [34, 77] on p "Dashboard" at bounding box center [56, 82] width 93 height 13
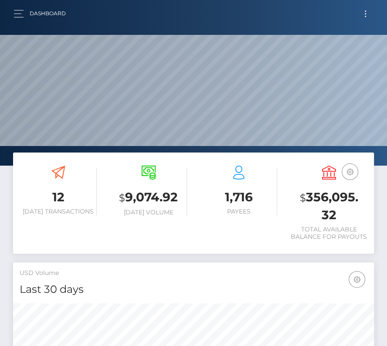
click at [366, 10] on button "Toggle navigation" at bounding box center [366, 14] width 16 height 12
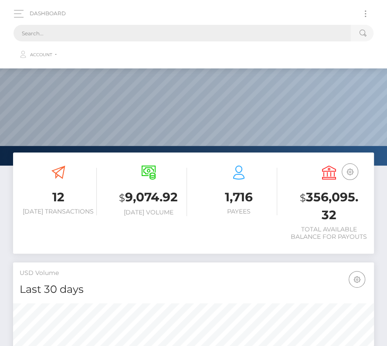
click at [140, 29] on input "text" at bounding box center [182, 33] width 337 height 17
paste input "429662"
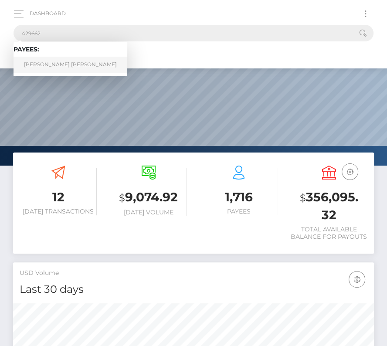
type input "429662"
click at [48, 62] on link "Cole Vander Wees" at bounding box center [71, 65] width 114 height 16
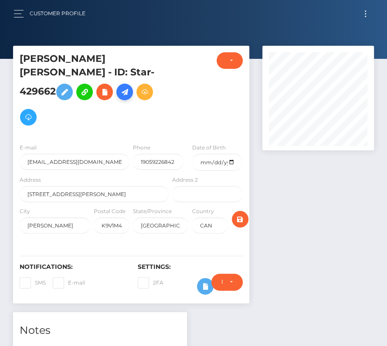
click at [123, 87] on icon at bounding box center [124, 92] width 10 height 11
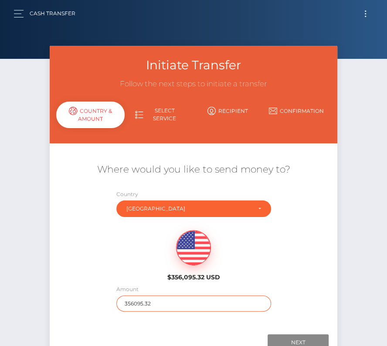
click at [140, 303] on input "356095.32" at bounding box center [193, 304] width 155 height 16
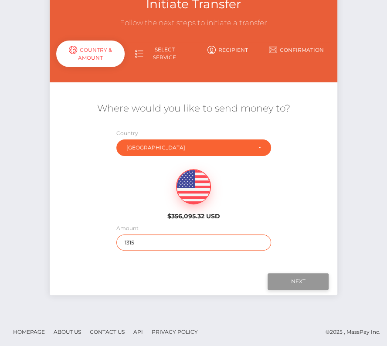
type input "1315"
click at [290, 278] on input "Next" at bounding box center [298, 281] width 61 height 17
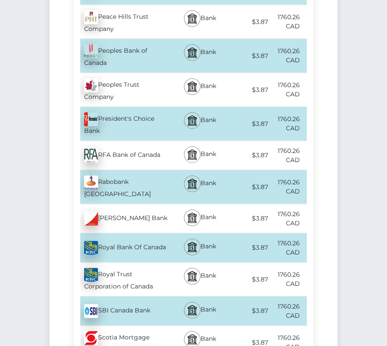
scroll to position [2789, 0]
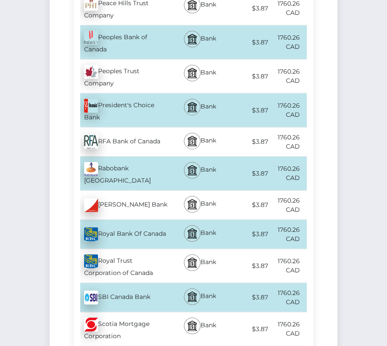
click at [147, 222] on div "Royal Bank Of Canada - CAD" at bounding box center [122, 234] width 97 height 24
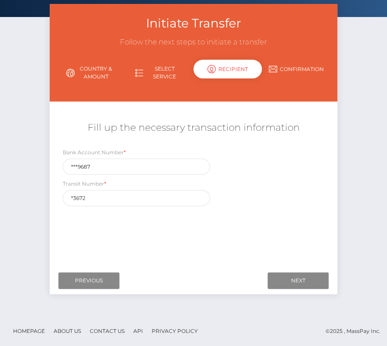
scroll to position [0, 0]
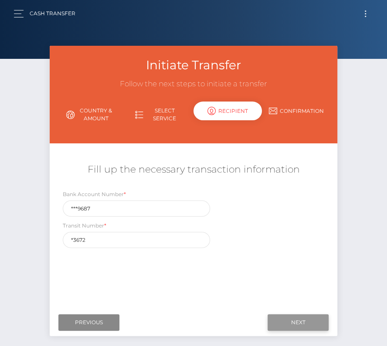
click at [293, 329] on input "Next" at bounding box center [298, 322] width 61 height 17
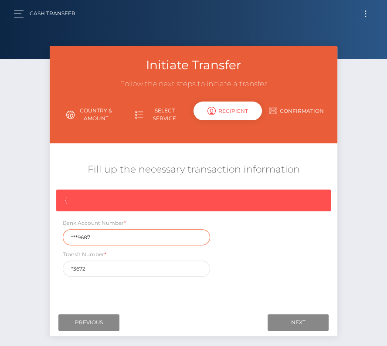
drag, startPoint x: 92, startPoint y: 237, endPoint x: 45, endPoint y: 237, distance: 46.2
click at [45, 237] on div "Initiate Transfer Follow the next steps to initiate a transfer Country & Amount…" at bounding box center [193, 195] width 301 height 299
paste input "03672-506"
type input "03672-5069687"
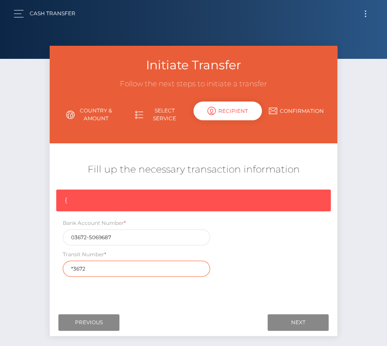
click at [97, 273] on input "*3672" at bounding box center [136, 269] width 147 height 16
drag, startPoint x: 94, startPoint y: 271, endPoint x: 39, endPoint y: 271, distance: 54.9
click at [39, 271] on div "Initiate Transfer Follow the next steps to initiate a transfer Country & Amount…" at bounding box center [193, 202] width 387 height 312
paste input "03672"
drag, startPoint x: 98, startPoint y: 268, endPoint x: 16, endPoint y: 268, distance: 82.0
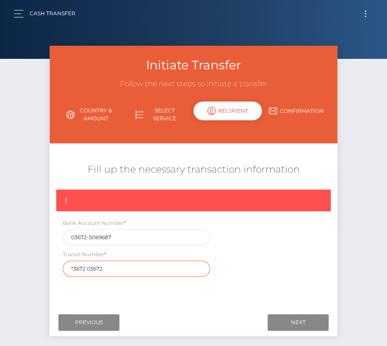
click at [16, 268] on div "Initiate Transfer Follow the next steps to initiate a transfer Country & Amount…" at bounding box center [193, 202] width 387 height 312
paste input "text"
type input "03672"
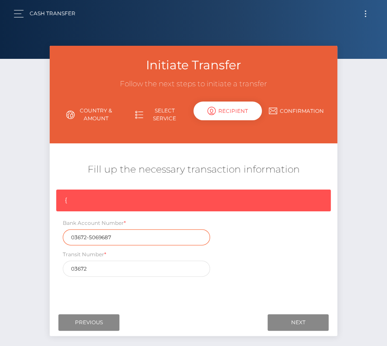
drag, startPoint x: 132, startPoint y: 228, endPoint x: 24, endPoint y: 229, distance: 107.7
click at [24, 229] on div "Initiate Transfer Follow the next steps to initiate a transfer Country & Amount…" at bounding box center [193, 202] width 387 height 312
drag, startPoint x: 120, startPoint y: 236, endPoint x: 20, endPoint y: 236, distance: 100.3
click at [20, 236] on div "Initiate Transfer Follow the next steps to initiate a transfer Country & Amount…" at bounding box center [193, 202] width 387 height 312
click at [121, 241] on input "text" at bounding box center [136, 237] width 147 height 16
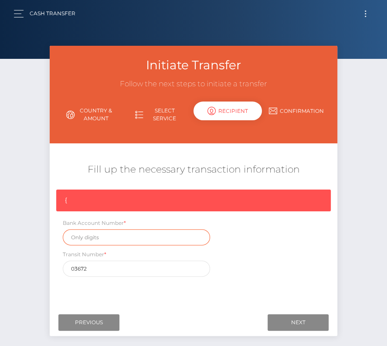
paste input "03672-5069687"
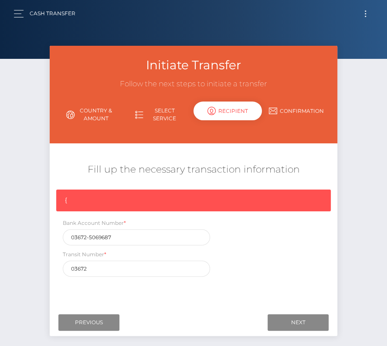
click at [268, 281] on div "Where would you like to send money to? Country Abkhazia [GEOGRAPHIC_DATA] [GEOG…" at bounding box center [193, 227] width 275 height 155
click at [289, 315] on input "Next" at bounding box center [298, 322] width 61 height 17
click at [15, 143] on div "Initiate Transfer Follow the next steps to initiate a transfer Country & Amount…" at bounding box center [193, 202] width 387 height 312
drag, startPoint x: 118, startPoint y: 237, endPoint x: 41, endPoint y: 237, distance: 76.3
click at [41, 237] on div "Initiate Transfer Follow the next steps to initiate a transfer Country & Amount…" at bounding box center [193, 202] width 387 height 312
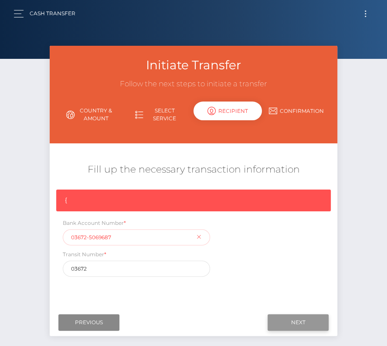
paste input "text"
type input "5069687"
click at [308, 324] on input "Next" at bounding box center [298, 322] width 61 height 17
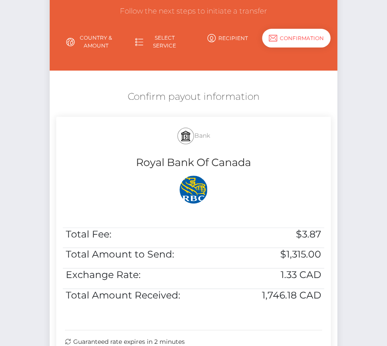
scroll to position [80, 0]
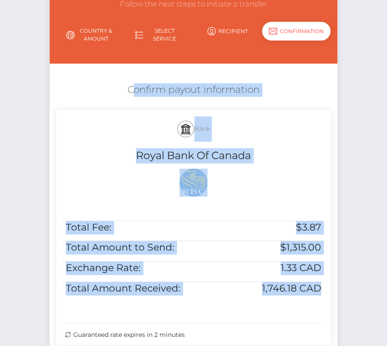
drag, startPoint x: 127, startPoint y: 88, endPoint x: 331, endPoint y: 310, distance: 301.2
click at [331, 310] on div "Confirm payout information Bank Royal Bank Of Canada Total Fee: $3.87 Total Amo…" at bounding box center [194, 216] width 288 height 275
copy div "Confirm payout information Bank Royal Bank Of Canada Total Fee: $3.87 Total Amo…"
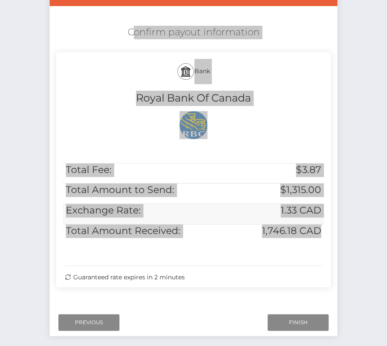
scroll to position [178, 0]
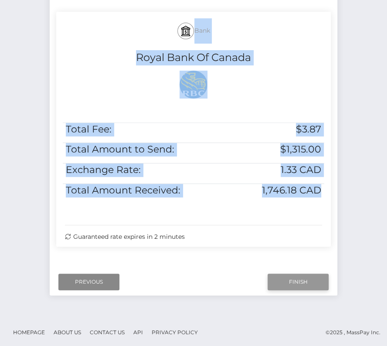
click at [303, 278] on input "Finish" at bounding box center [298, 282] width 61 height 17
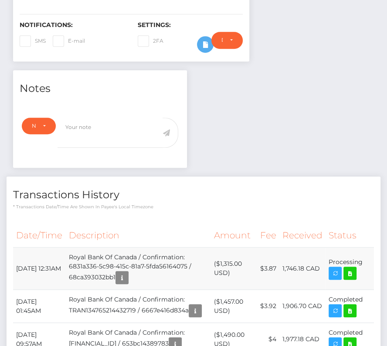
scroll to position [251, 0]
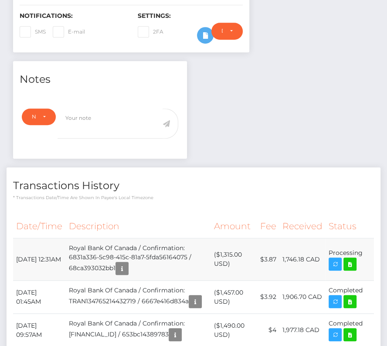
drag, startPoint x: 17, startPoint y: 238, endPoint x: 365, endPoint y: 241, distance: 347.1
click at [365, 241] on tr "[DATE] 12:31AM Royal Bank Of Canada / Confirmation: 6831a336-5c98-415c-81a7-5fd…" at bounding box center [193, 260] width 361 height 42
copy tr "[DATE] 12:31AM Royal Bank Of Canada / Confirmation: 6831a336-5c98-415c-81a7-5fd…"
click at [354, 259] on icon at bounding box center [350, 264] width 10 height 11
click at [0, 0] on div "[PERSON_NAME] [PERSON_NAME] - ID: Star-429662 CLOSED ACTIVE E-mail" at bounding box center [193, 121] width 387 height 653
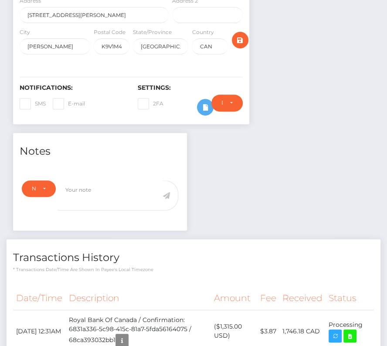
scroll to position [278, 0]
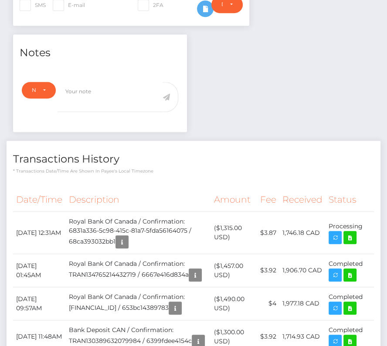
click at [189, 168] on p "* Transactions date/time are shown in payee's local timezone" at bounding box center [193, 171] width 361 height 7
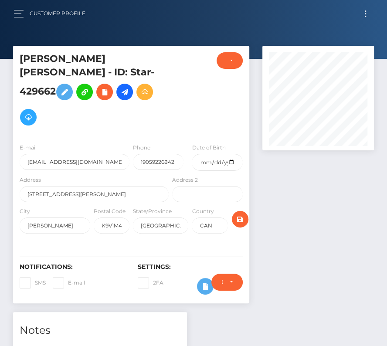
scroll to position [314, 0]
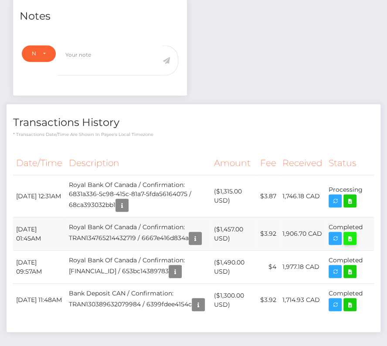
click at [352, 233] on icon at bounding box center [350, 238] width 10 height 11
click at [0, 0] on div "[PERSON_NAME] [PERSON_NAME] - ID: Star-429662 CLOSED ACTIVE E-mail" at bounding box center [193, 57] width 387 height 653
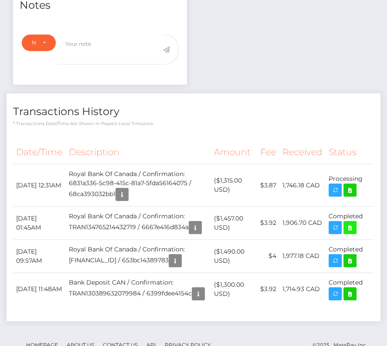
scroll to position [0, 0]
